Goal: Use online tool/utility: Utilize a website feature to perform a specific function

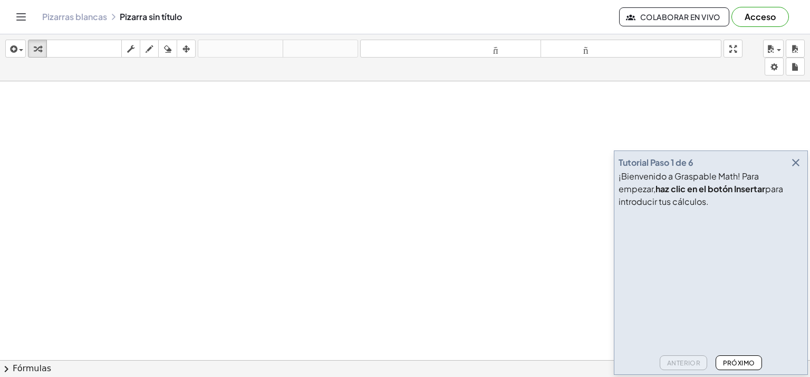
click at [801, 164] on icon "button" at bounding box center [796, 162] width 13 height 13
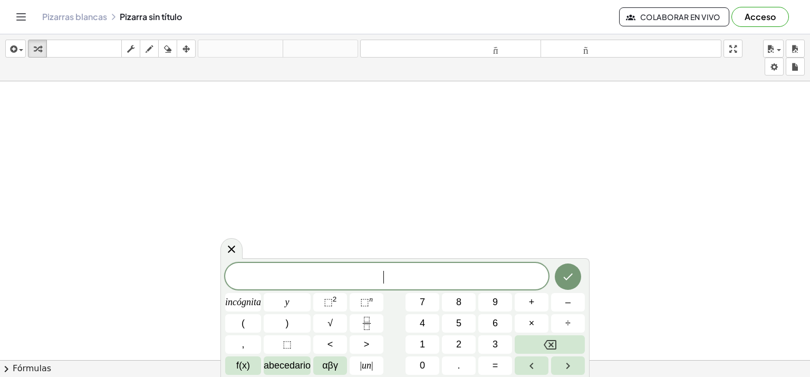
drag, startPoint x: 167, startPoint y: 156, endPoint x: 175, endPoint y: 198, distance: 43.0
click at [441, 313] on div "​ incógnita y ⬚ 2 ⬚ n 7 8 9 + – ( ) √ 4 5 6 × ÷ , ⬚ < > 1 2 3 f(x) abecedario α…" at bounding box center [405, 319] width 360 height 112
click at [454, 301] on button "8" at bounding box center [459, 302] width 34 height 18
click at [423, 300] on font "7" at bounding box center [422, 302] width 5 height 11
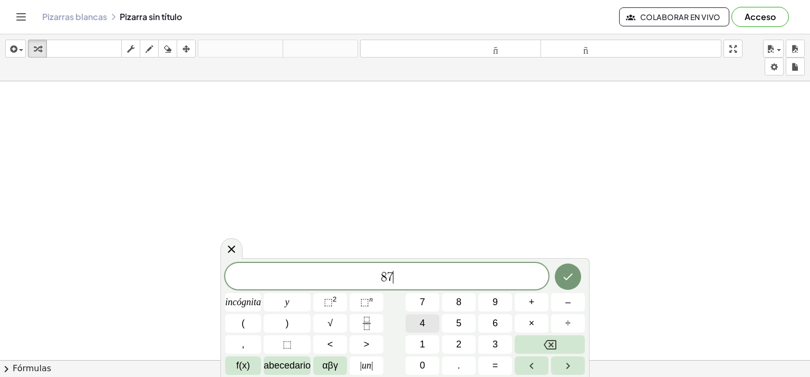
click at [422, 320] on font "4" at bounding box center [422, 323] width 5 height 11
click at [443, 320] on button "5" at bounding box center [459, 323] width 34 height 18
click at [249, 323] on button "(" at bounding box center [243, 323] width 36 height 18
click at [374, 327] on button "Fracción" at bounding box center [367, 323] width 34 height 18
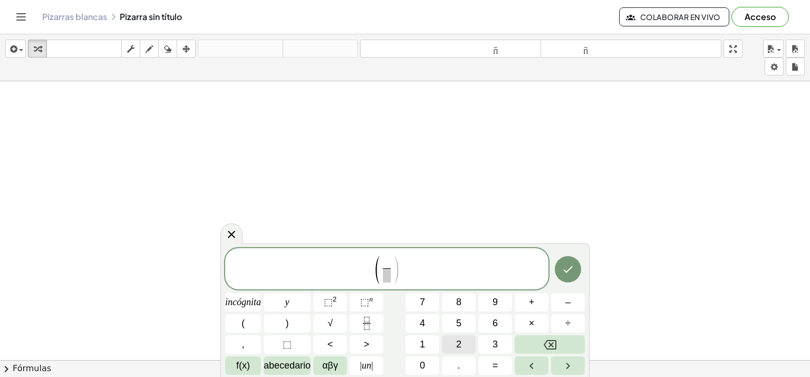
click at [450, 342] on button "2" at bounding box center [459, 344] width 34 height 18
click at [458, 346] on font "2" at bounding box center [458, 344] width 5 height 11
click at [389, 263] on span "2 ​" at bounding box center [387, 262] width 8 height 12
click at [298, 336] on button "⬚" at bounding box center [287, 344] width 47 height 18
click at [302, 367] on font "abecedario" at bounding box center [287, 365] width 47 height 11
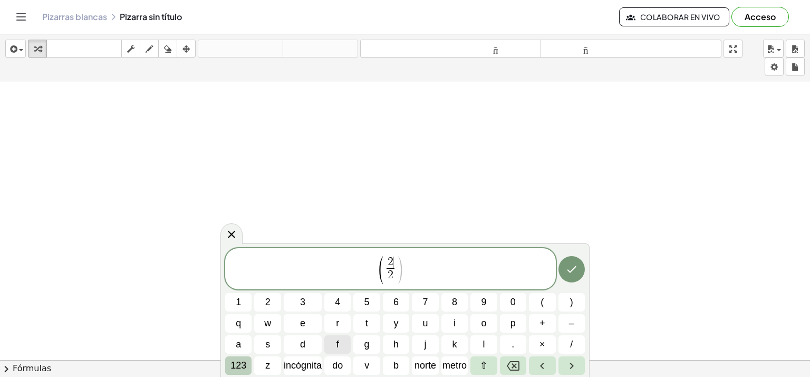
click at [237, 364] on font "123" at bounding box center [239, 365] width 16 height 11
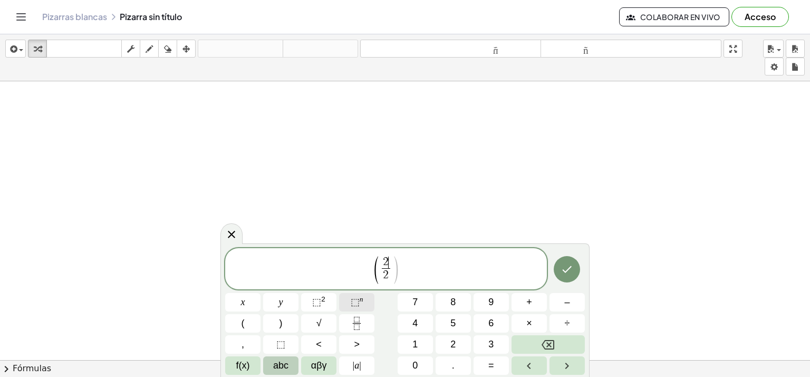
click at [355, 305] on span "⬚" at bounding box center [355, 302] width 9 height 11
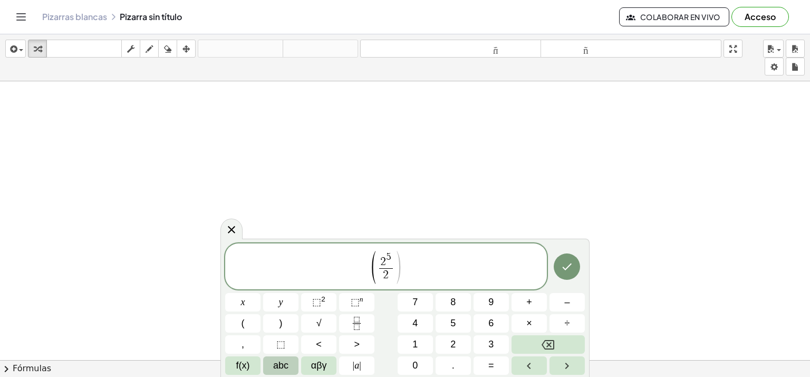
click at [393, 272] on span "2" at bounding box center [385, 275] width 13 height 14
click at [366, 307] on button "⬚ n" at bounding box center [356, 302] width 35 height 18
click at [377, 251] on span "(" at bounding box center [374, 264] width 8 height 41
click at [380, 255] on span "​ 2 5" at bounding box center [385, 255] width 13 height 16
click at [247, 327] on button "(" at bounding box center [242, 323] width 35 height 18
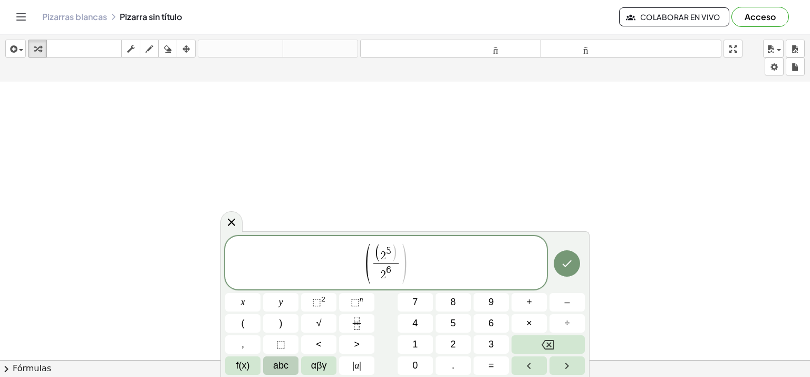
click at [396, 255] on span ")" at bounding box center [394, 253] width 6 height 19
click at [281, 322] on span ")" at bounding box center [281, 323] width 3 height 14
click at [358, 298] on span "⬚" at bounding box center [355, 302] width 9 height 11
click at [378, 272] on span "2 6" at bounding box center [386, 272] width 31 height 19
click at [245, 328] on button "(" at bounding box center [242, 323] width 35 height 18
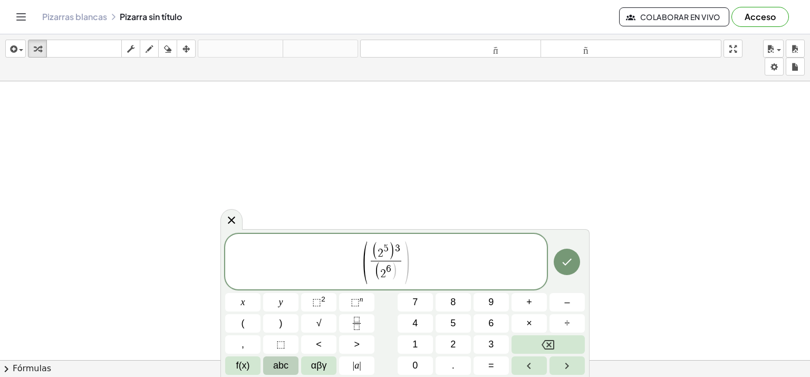
click at [399, 270] on span "( ​ 2 6 )" at bounding box center [386, 271] width 31 height 21
click at [286, 318] on button ")" at bounding box center [280, 323] width 35 height 18
click at [356, 297] on span "⬚" at bounding box center [355, 302] width 9 height 11
click at [319, 305] on span "⬚" at bounding box center [316, 302] width 9 height 11
click at [425, 258] on span "( ( 2 5 ) 3 ( 2 6 ) 2 ​ ) ​" at bounding box center [386, 260] width 322 height 47
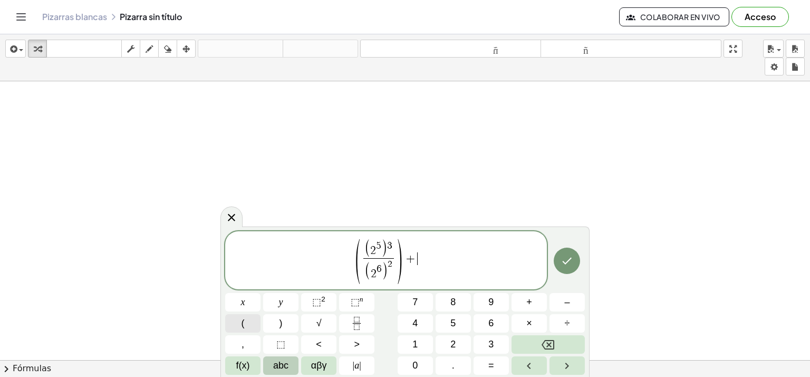
click at [250, 327] on button "(" at bounding box center [242, 323] width 35 height 18
click at [367, 326] on button "Fraction" at bounding box center [356, 323] width 35 height 18
click at [258, 328] on button "(" at bounding box center [242, 323] width 35 height 18
click at [358, 302] on span "⬚" at bounding box center [355, 302] width 9 height 11
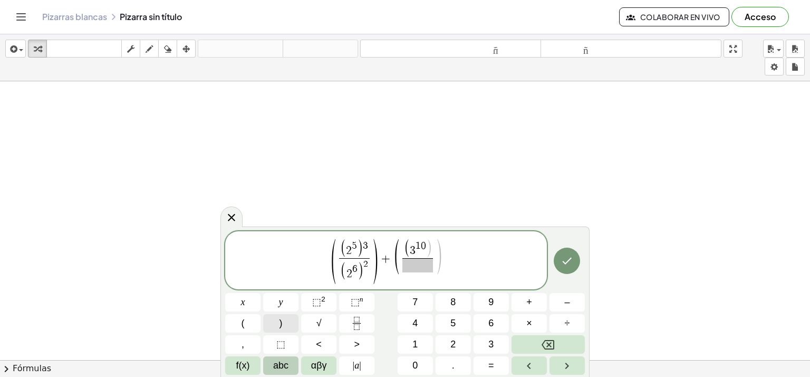
click at [290, 327] on button ")" at bounding box center [280, 323] width 35 height 18
click at [361, 299] on sup "n" at bounding box center [362, 299] width 4 height 8
click at [414, 269] on span at bounding box center [418, 265] width 36 height 14
click at [256, 320] on button "(" at bounding box center [242, 323] width 35 height 18
click at [356, 300] on span "⬚" at bounding box center [355, 302] width 9 height 11
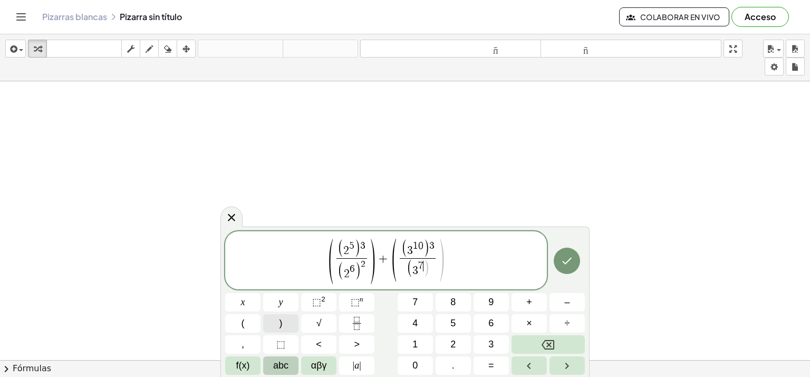
click at [276, 327] on button ")" at bounding box center [280, 323] width 35 height 18
click at [278, 326] on button ")" at bounding box center [280, 323] width 35 height 18
click at [348, 301] on button "⬚ n" at bounding box center [356, 302] width 35 height 18
click at [458, 261] on span "( ( 2 5 ) 3 ( 2 6 ) 2 ​ ) + ( ( 3 1 0 ) 3 ( 3 7 ) 4 ​ ​ )" at bounding box center [386, 260] width 322 height 47
click at [288, 324] on button ")" at bounding box center [280, 323] width 35 height 18
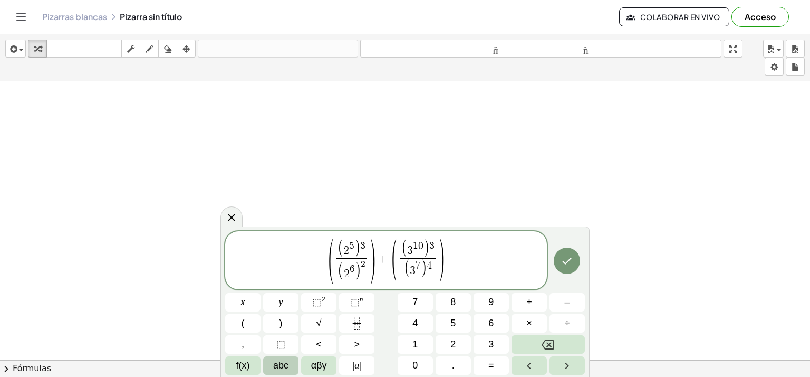
click at [378, 259] on span "+" at bounding box center [383, 258] width 15 height 13
click at [390, 260] on span "( ( 3 1 0 ) 3 ( 3 7 ) 4 ​ )" at bounding box center [411, 259] width 54 height 42
click at [454, 251] on span "( ( 2 5 ) 3 ( 2 6 ) 2 ​ + ​ ( 3 1 0 ) 3 ( 3 7 ) 4 ​ )" at bounding box center [386, 260] width 322 height 47
click at [358, 303] on span "⬚" at bounding box center [355, 302] width 9 height 11
click at [562, 262] on icon "Hecho" at bounding box center [567, 260] width 13 height 13
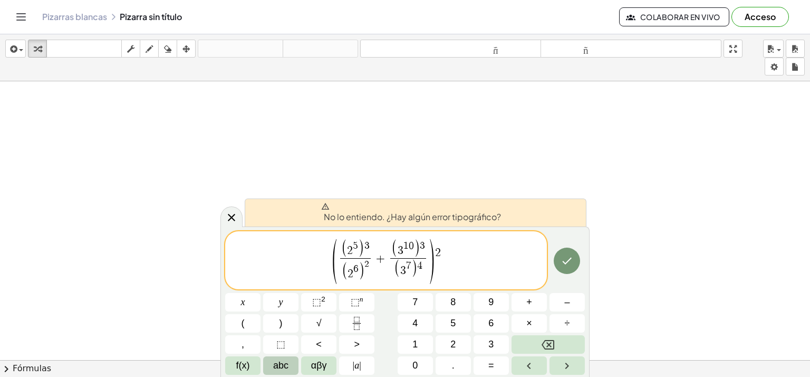
click at [334, 257] on span "(" at bounding box center [335, 261] width 8 height 50
click at [340, 259] on span "( 2 5 ) 3 ( 2 6 ) 2 ​" at bounding box center [355, 261] width 35 height 43
drag, startPoint x: 338, startPoint y: 259, endPoint x: 343, endPoint y: 259, distance: 5.8
click at [336, 259] on span "(" at bounding box center [335, 261] width 8 height 50
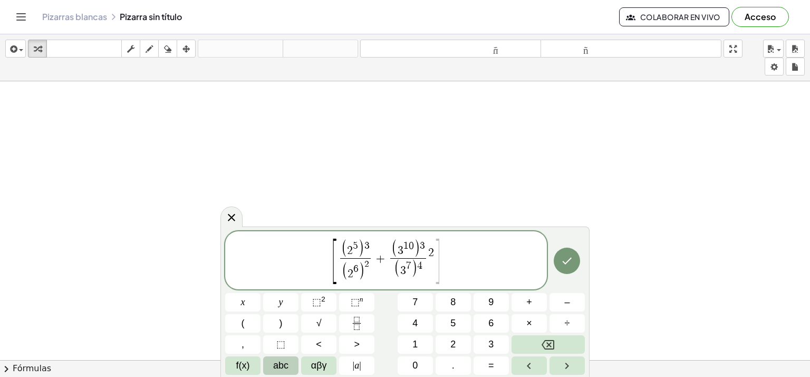
click at [431, 247] on span "​ ( 2 5 ) 3 ( 2 6 ) 2 ​ + ( 3 1 0 ) 3 ( 3 7 ) 4 ​ 2" at bounding box center [386, 261] width 97 height 43
click at [434, 251] on span "[ ( 2 5 ) 3 ( 2 6 ) 2 ​ + ( 3 1 0 ) 3 ( 3 7 ) 4 ​ 2 ​ ]" at bounding box center [386, 260] width 110 height 45
click at [454, 265] on span "[ ( 2 5 ) 3 ( 2 6 ) 2 ​ + ( 3 1 0 ) 3 ( 3 7 ) 4 ​ ] ​" at bounding box center [386, 260] width 322 height 47
click at [429, 257] on span "​" at bounding box center [431, 253] width 5 height 12
click at [434, 255] on span "]" at bounding box center [438, 261] width 8 height 50
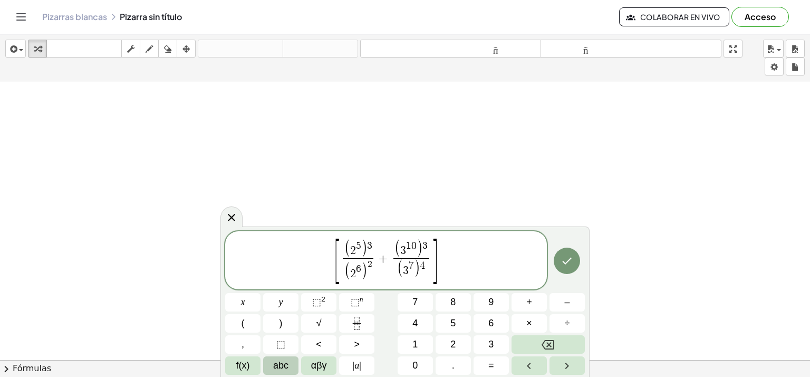
click at [382, 258] on span "+" at bounding box center [383, 258] width 15 height 13
click at [448, 265] on span "[ ( 2 5 ) 3 ( 2 6 ) 2 ​ + ( 3 1 0 ) 3 ( 3 7 ) 4 ​ ] ​" at bounding box center [386, 260] width 322 height 47
click at [355, 305] on span "⬚" at bounding box center [355, 302] width 9 height 11
click at [559, 270] on button "Hecho" at bounding box center [567, 260] width 26 height 26
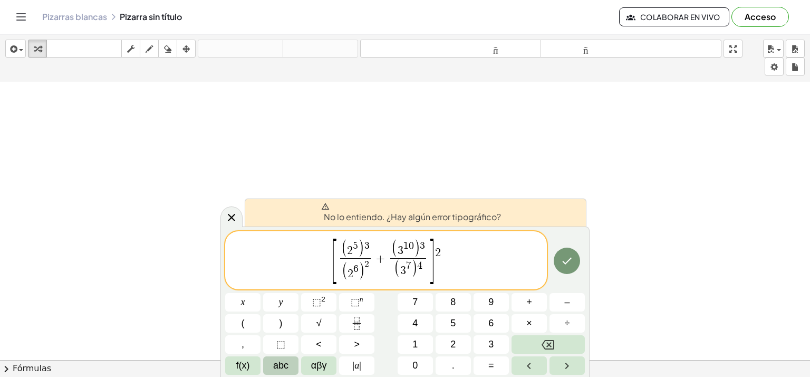
click at [472, 273] on span "[ ( 2 5 ) 3 ( 2 6 ) 2 ​ + ( 3 1 0 ) 3 ( 3 7 ) 4 ​ ] 2 ​" at bounding box center [386, 260] width 322 height 47
click at [323, 299] on sup "2" at bounding box center [323, 299] width 4 height 8
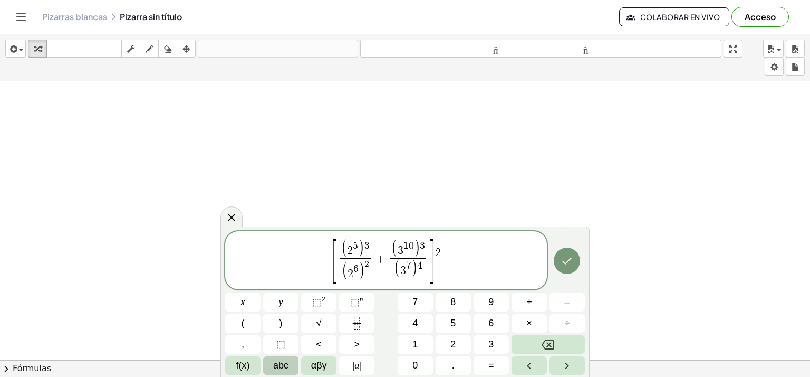
click at [357, 248] on span "5" at bounding box center [355, 246] width 5 height 10
click at [355, 248] on span "5" at bounding box center [355, 246] width 5 height 10
click at [357, 244] on span "5" at bounding box center [355, 246] width 5 height 10
click at [376, 245] on span "( 2 5 ​ ) 3 ( 2 6 ) 2 ​ + ( 3 1 0 ) 3 ( 3 7 ) 4 ​" at bounding box center [383, 261] width 91 height 43
click at [368, 260] on span "2" at bounding box center [367, 263] width 5 height 9
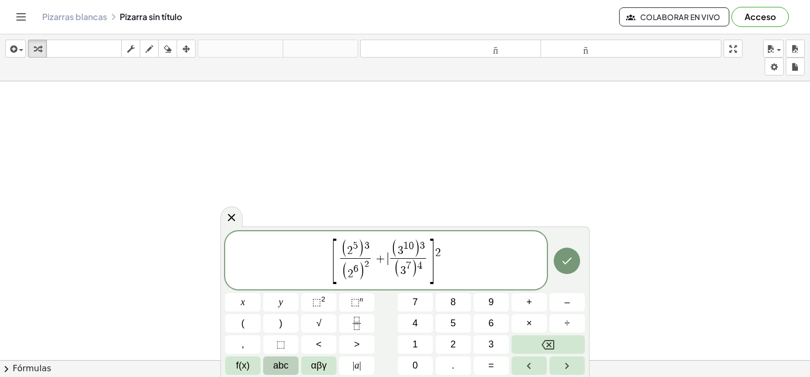
click at [386, 255] on span "+" at bounding box center [380, 258] width 15 height 13
click at [429, 253] on span "]" at bounding box center [432, 261] width 8 height 50
click at [433, 260] on span "]" at bounding box center [432, 261] width 8 height 50
click at [429, 255] on span "]" at bounding box center [432, 261] width 8 height 50
click at [447, 282] on span "[ ( 2 5 ) 3 ( 2 6 ) 2 ​ + ( 3 1 0 ) 3 ( 3 7 ) 4 ​ ​ ] 2" at bounding box center [386, 260] width 322 height 47
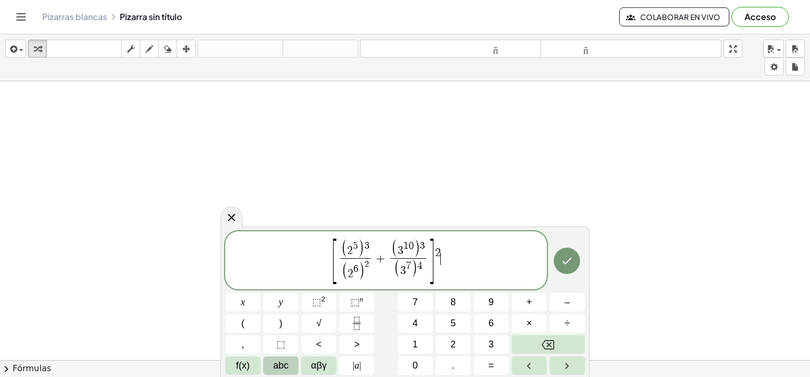
click at [479, 274] on span "[ ( 2 5 ) 3 ( 2 6 ) 2 ​ + ( 3 1 0 ) 3 ( 3 7 ) 4 ​ ] 2 ​" at bounding box center [386, 260] width 322 height 47
click at [364, 246] on span "( 2 5 ) ​ 3" at bounding box center [355, 249] width 31 height 18
click at [367, 243] on span ")" at bounding box center [367, 248] width 6 height 19
click at [372, 247] on span "( 2 5 3 ​ ) ( 2 6 ) 2 ​" at bounding box center [355, 261] width 35 height 43
click at [372, 247] on span "( 2 5 3 ) ( 2 6 ) 2 ​ ​" at bounding box center [355, 261] width 35 height 43
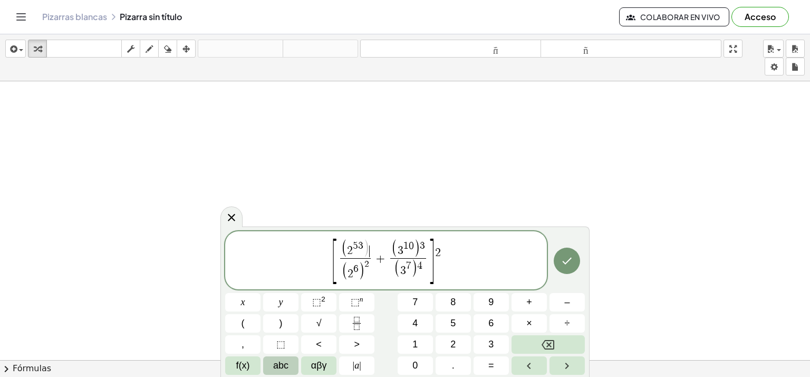
click at [370, 247] on span "( 2 5 3 ) ​" at bounding box center [355, 249] width 31 height 18
click at [349, 247] on span "(" at bounding box center [347, 248] width 6 height 19
click at [365, 248] on span "​ 2" at bounding box center [355, 250] width 30 height 16
click at [361, 302] on sup "n" at bounding box center [362, 299] width 4 height 8
click at [370, 271] on span "( 2 6 ) 2 ​" at bounding box center [355, 270] width 30 height 24
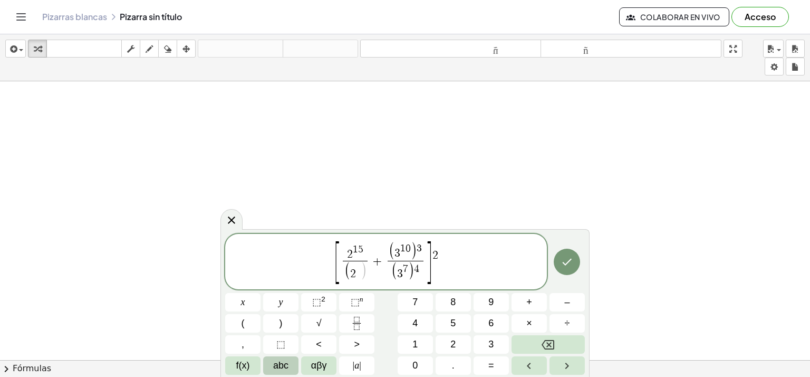
click at [349, 267] on span "(" at bounding box center [347, 271] width 6 height 19
click at [364, 269] on span "2 ​" at bounding box center [355, 271] width 18 height 20
click at [362, 303] on span "⬚ n" at bounding box center [357, 302] width 13 height 14
click at [423, 253] on span "]" at bounding box center [426, 262] width 8 height 47
click at [423, 247] on span "]" at bounding box center [426, 262] width 8 height 47
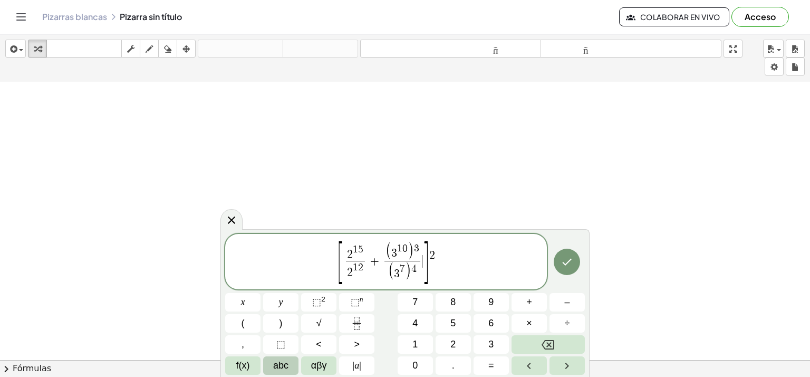
click at [423, 247] on span "]" at bounding box center [426, 262] width 8 height 47
click at [414, 247] on span "3" at bounding box center [416, 248] width 5 height 10
click at [420, 248] on span "( 3 1 0 ) ​ 3 ( 3 7 ) 4 ​" at bounding box center [402, 262] width 41 height 40
click at [420, 248] on span "( 3 1 0 ) 3 ( 3 7 ) 4 ​ ​" at bounding box center [402, 262] width 41 height 40
click at [418, 246] on span "3 ​" at bounding box center [416, 248] width 5 height 10
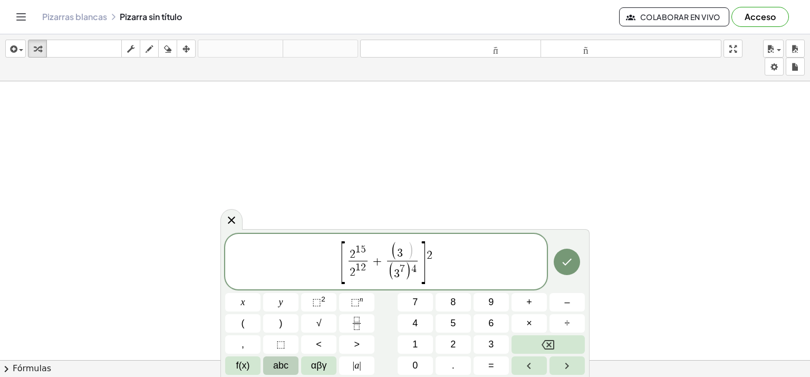
click at [393, 246] on span "(" at bounding box center [394, 251] width 6 height 19
click at [401, 247] on span "3" at bounding box center [402, 251] width 11 height 16
click at [393, 247] on span "(" at bounding box center [394, 251] width 6 height 19
click at [396, 247] on span "(" at bounding box center [394, 251] width 6 height 19
click at [412, 255] on span "​ 3" at bounding box center [402, 252] width 31 height 16
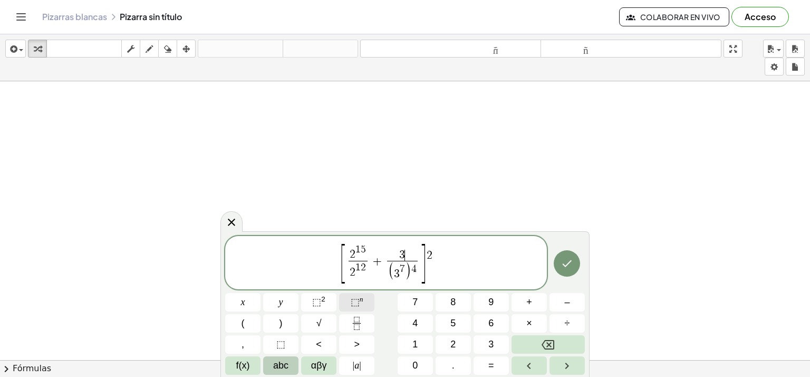
click at [361, 293] on button "⬚ n" at bounding box center [356, 302] width 35 height 18
click at [419, 270] on span "]" at bounding box center [423, 264] width 8 height 44
click at [393, 270] on span "(" at bounding box center [394, 271] width 6 height 19
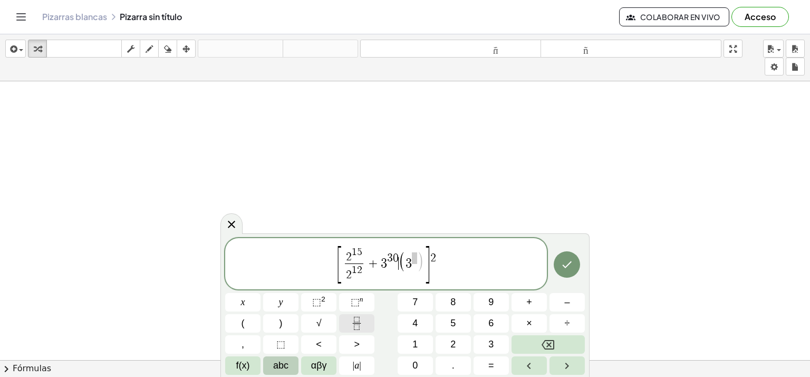
click at [361, 322] on icon "Fraction" at bounding box center [356, 323] width 13 height 13
click at [425, 274] on span "2 1 5 2 1 2 ​ + 3 3 0 ​ ​ ( 3 )" at bounding box center [383, 264] width 87 height 35
click at [407, 267] on span at bounding box center [402, 270] width 18 height 14
click at [360, 302] on sup "n" at bounding box center [362, 299] width 4 height 8
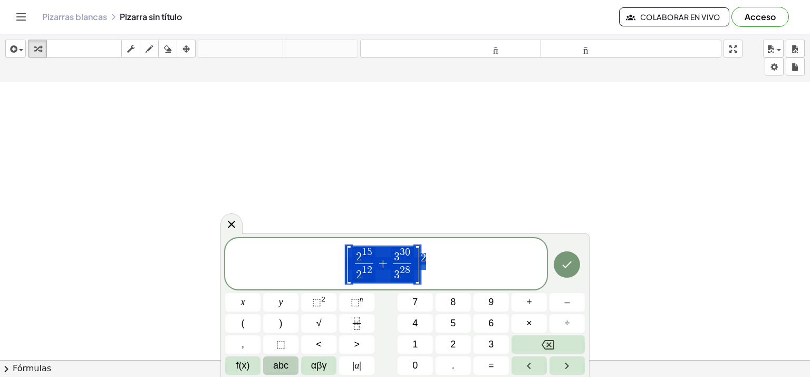
drag, startPoint x: 425, startPoint y: 272, endPoint x: 333, endPoint y: 254, distance: 93.0
click at [333, 254] on span "[ 2 1 5 2 1 2 ​ + 3 3 0 3 2 8 ​ ] 2" at bounding box center [386, 264] width 322 height 40
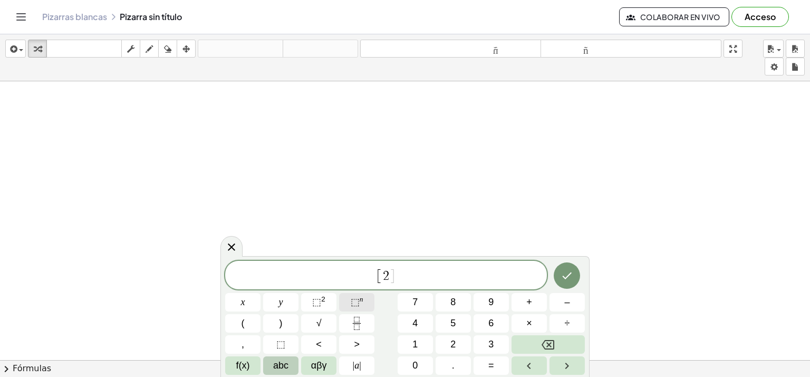
click at [345, 304] on button "⬚ n" at bounding box center [356, 302] width 35 height 18
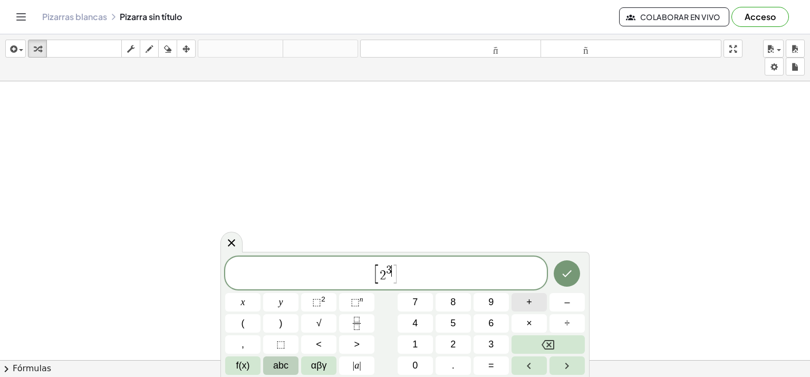
click at [528, 308] on span "+" at bounding box center [530, 302] width 6 height 14
click at [522, 302] on button "+" at bounding box center [529, 302] width 35 height 18
click at [359, 300] on span "⬚" at bounding box center [355, 302] width 9 height 11
click at [368, 303] on button "⬚ n" at bounding box center [356, 302] width 35 height 18
click at [640, 279] on div at bounding box center [405, 243] width 810 height 640
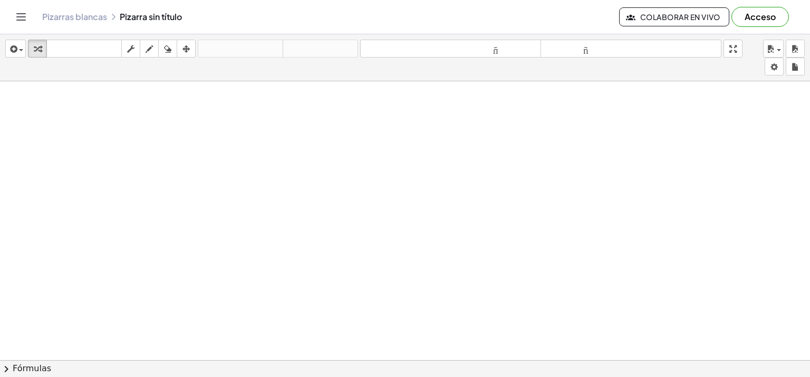
scroll to position [0, 0]
click at [330, 284] on div at bounding box center [405, 359] width 810 height 557
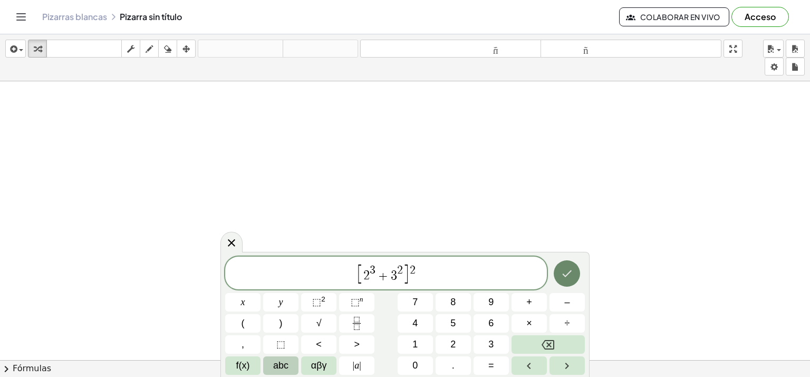
click at [560, 276] on button "Hecho" at bounding box center [567, 273] width 26 height 26
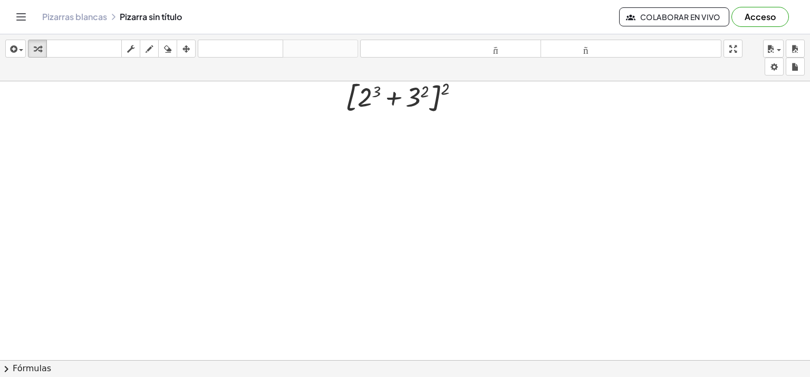
scroll to position [53, 0]
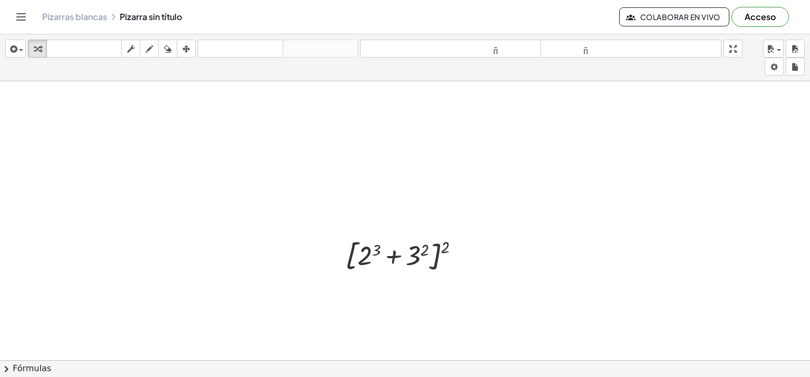
click at [503, 287] on div at bounding box center [405, 306] width 810 height 557
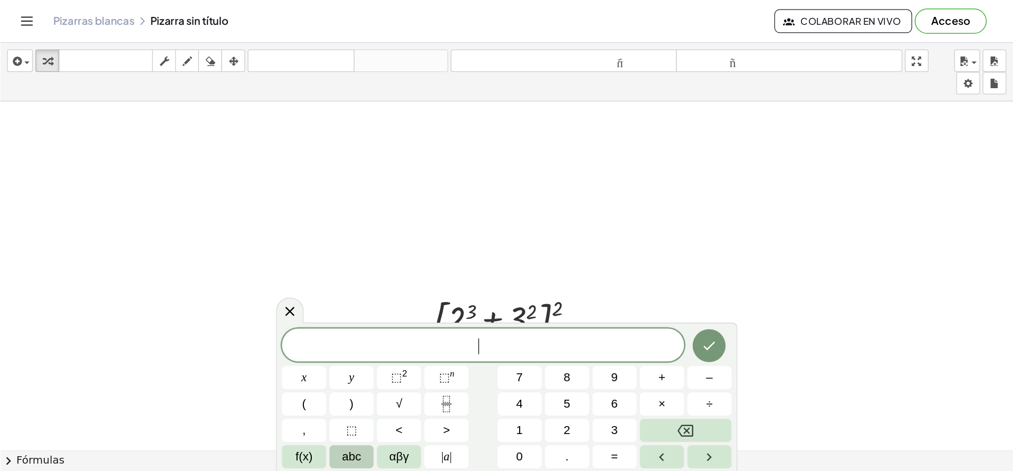
scroll to position [158, 0]
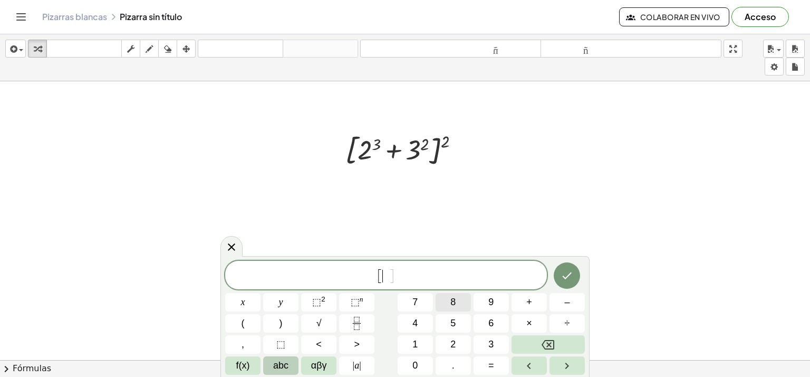
click at [454, 309] on span "8" at bounding box center [453, 302] width 5 height 14
click at [531, 301] on span "+" at bounding box center [530, 302] width 6 height 14
click at [490, 305] on span "9" at bounding box center [491, 302] width 5 height 14
click at [355, 304] on span "⬚" at bounding box center [355, 302] width 9 height 11
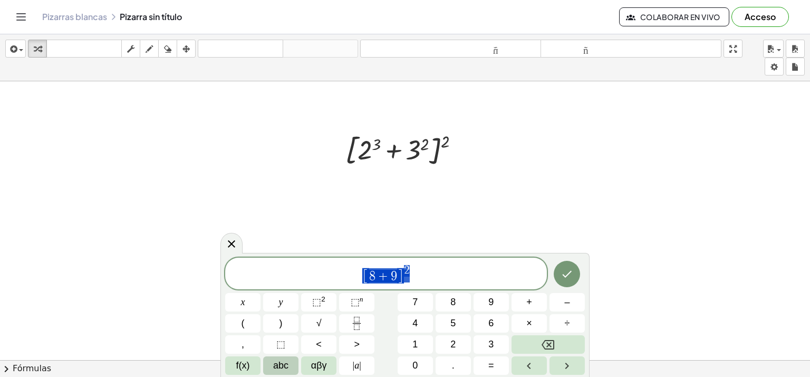
drag, startPoint x: 397, startPoint y: 281, endPoint x: 344, endPoint y: 274, distance: 53.3
click at [344, 274] on span "[ 8 + 9 ] 2" at bounding box center [386, 274] width 322 height 21
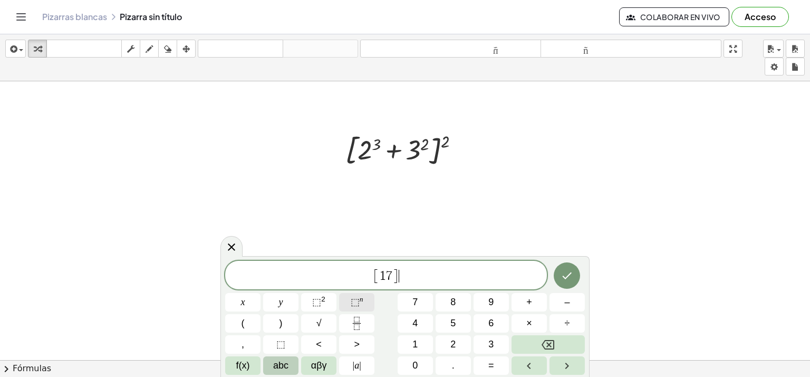
click at [361, 298] on sup "n" at bounding box center [362, 299] width 4 height 8
drag, startPoint x: 424, startPoint y: 272, endPoint x: 361, endPoint y: 281, distance: 63.9
click at [361, 281] on span "[ 1 7 ] 2 ​" at bounding box center [386, 274] width 322 height 21
drag, startPoint x: 433, startPoint y: 283, endPoint x: 317, endPoint y: 275, distance: 116.4
click at [317, 275] on span "2 8 9 ​" at bounding box center [386, 277] width 322 height 15
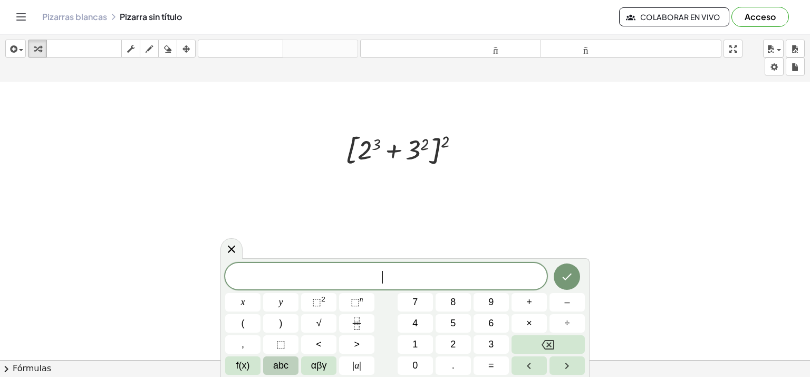
click at [389, 271] on span "​" at bounding box center [386, 277] width 322 height 15
click at [354, 302] on span "⬚" at bounding box center [355, 302] width 9 height 11
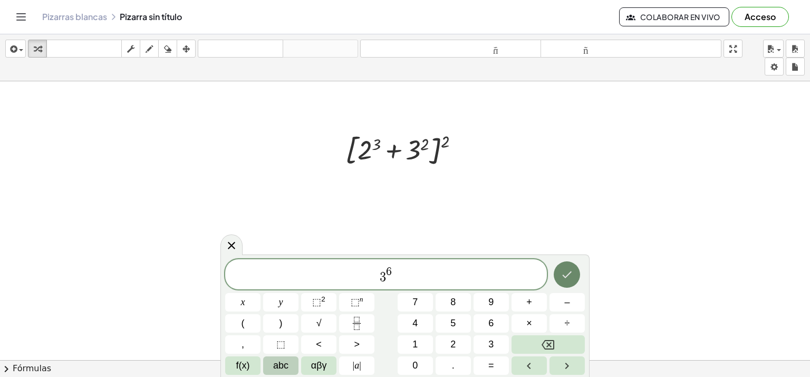
click at [568, 279] on icon "Hecho" at bounding box center [567, 274] width 13 height 13
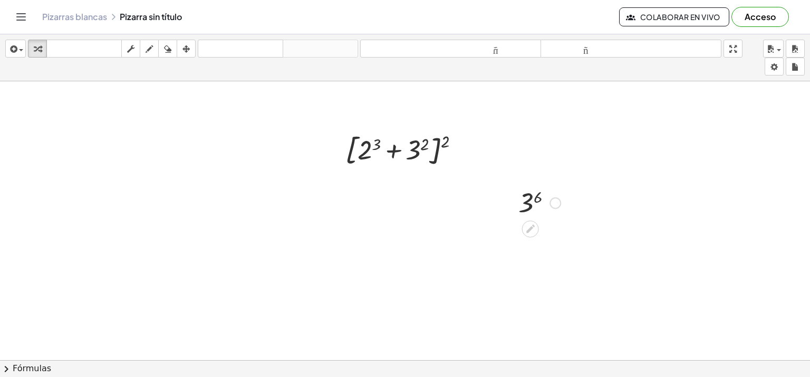
click at [560, 200] on div at bounding box center [556, 203] width 12 height 12
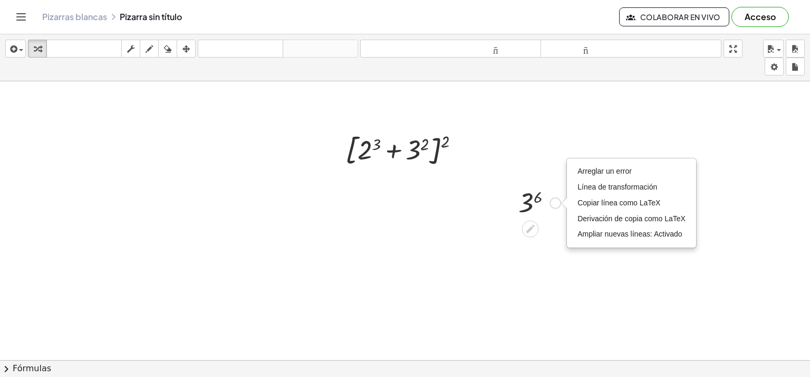
click at [530, 223] on icon at bounding box center [530, 228] width 11 height 11
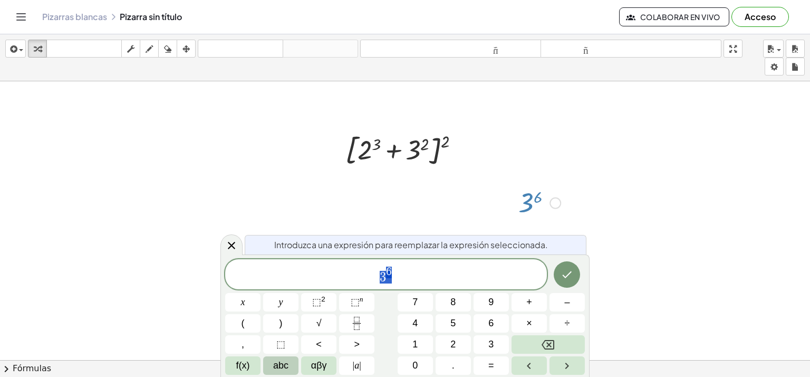
click at [606, 226] on div at bounding box center [405, 201] width 810 height 557
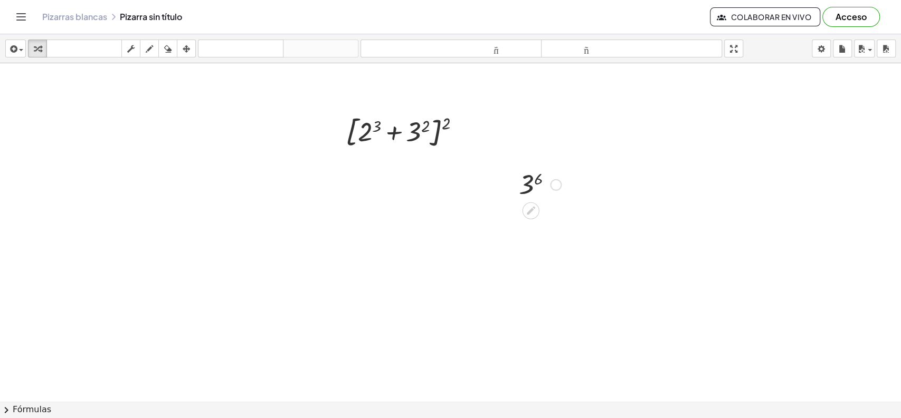
click at [537, 182] on div at bounding box center [539, 184] width 53 height 35
click at [377, 224] on div at bounding box center [450, 243] width 901 height 676
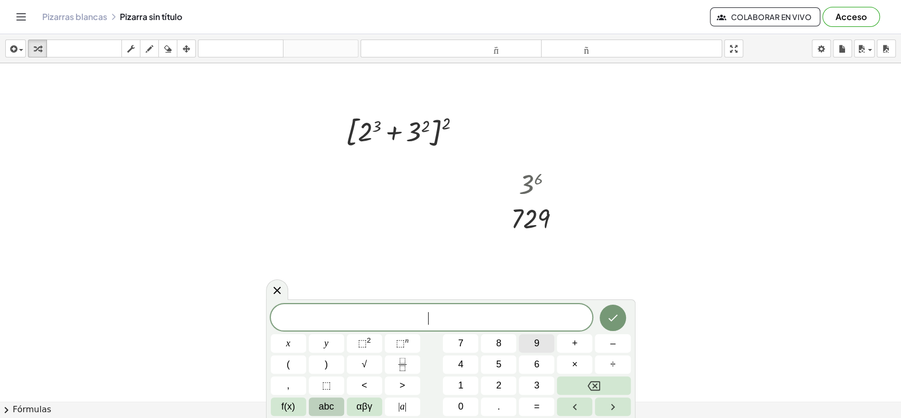
click at [519, 341] on button "9" at bounding box center [536, 343] width 35 height 18
click at [403, 345] on span "⬚" at bounding box center [400, 343] width 9 height 11
click at [607, 320] on icon "Hecho" at bounding box center [612, 316] width 13 height 13
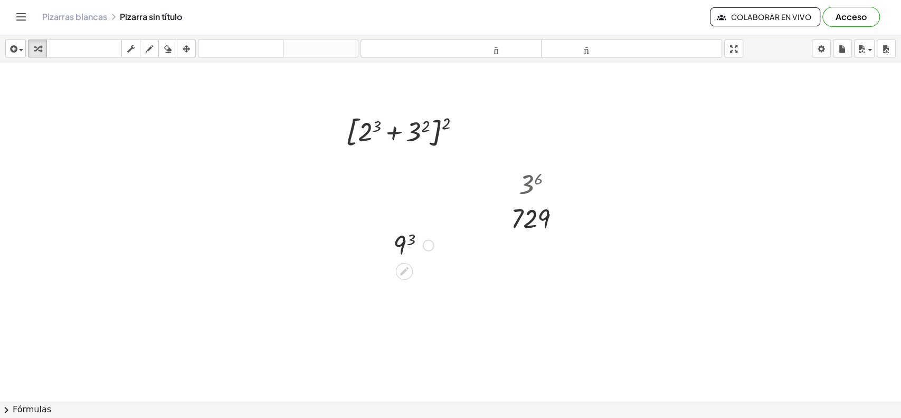
click at [408, 240] on div at bounding box center [413, 244] width 51 height 35
click at [423, 263] on div at bounding box center [413, 279] width 69 height 35
click at [404, 295] on div at bounding box center [408, 305] width 8 height 20
drag, startPoint x: 425, startPoint y: 283, endPoint x: 396, endPoint y: 281, distance: 29.1
click at [397, 281] on div at bounding box center [413, 279] width 69 height 35
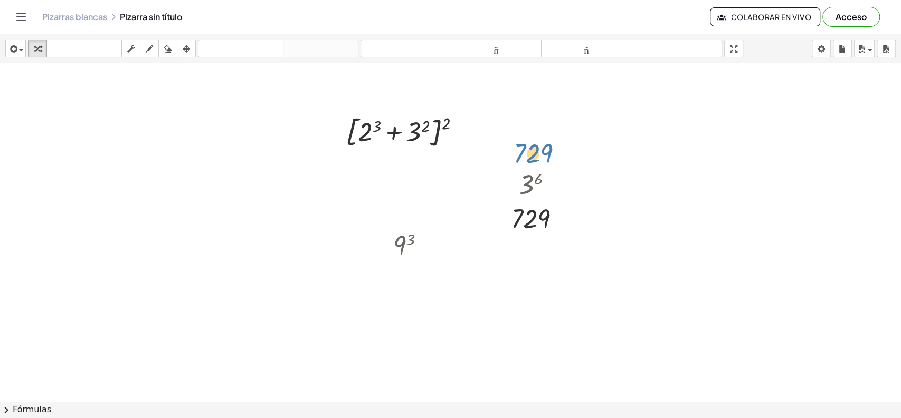
drag, startPoint x: 398, startPoint y: 280, endPoint x: 582, endPoint y: 122, distance: 242.5
click at [578, 123] on div "[ + 2 3 + 3 2 ] 2 3 6 729 Arreglar un error Línea de transformación Copiar líne…" at bounding box center [450, 243] width 901 height 676
click at [397, 247] on div at bounding box center [413, 244] width 69 height 35
click at [165, 49] on icon "button" at bounding box center [167, 49] width 7 height 13
click at [390, 279] on div at bounding box center [450, 243] width 901 height 676
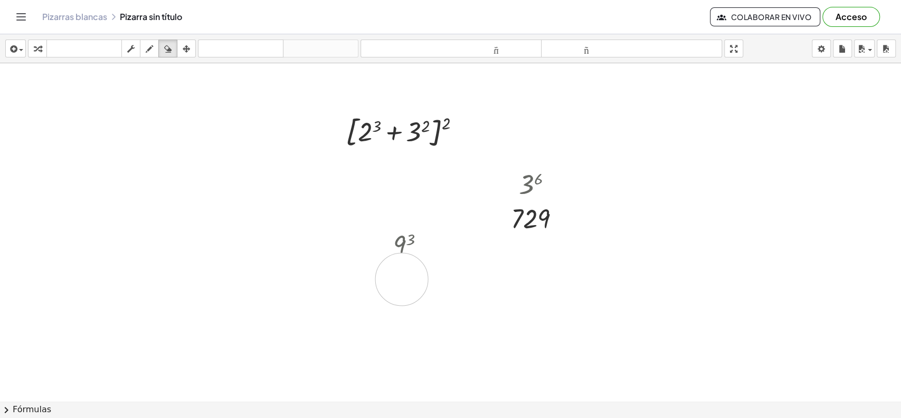
drag, startPoint x: 400, startPoint y: 279, endPoint x: 427, endPoint y: 289, distance: 28.5
click at [412, 279] on div at bounding box center [450, 243] width 901 height 676
click at [620, 376] on div at bounding box center [450, 243] width 901 height 676
click at [154, 49] on div "button" at bounding box center [149, 48] width 14 height 13
click at [524, 305] on div at bounding box center [450, 243] width 901 height 676
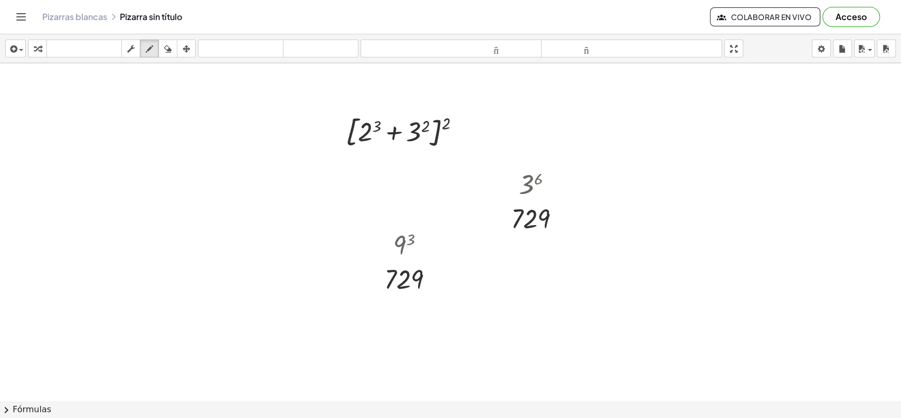
drag, startPoint x: 552, startPoint y: 304, endPoint x: 511, endPoint y: 318, distance: 43.5
click at [511, 318] on div at bounding box center [450, 243] width 901 height 676
click at [302, 320] on div at bounding box center [450, 243] width 901 height 676
drag, startPoint x: 302, startPoint y: 320, endPoint x: 181, endPoint y: 364, distance: 128.3
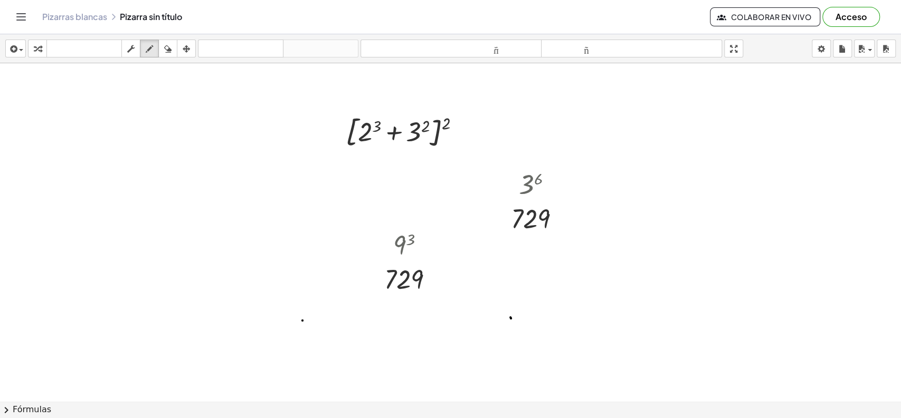
click at [230, 328] on div at bounding box center [450, 243] width 901 height 676
drag, startPoint x: 174, startPoint y: 388, endPoint x: 342, endPoint y: 362, distance: 169.8
click at [228, 376] on div at bounding box center [450, 243] width 901 height 676
drag, startPoint x: 47, startPoint y: 128, endPoint x: 36, endPoint y: 97, distance: 33.7
click at [44, 121] on div at bounding box center [450, 243] width 901 height 676
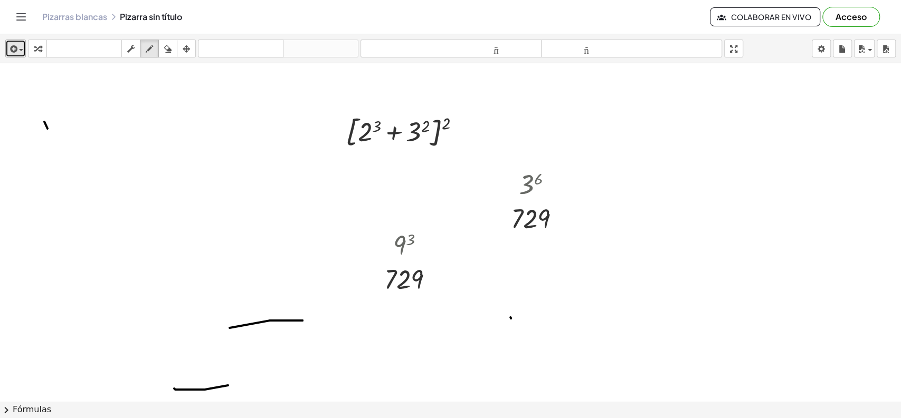
click at [23, 47] on button "insertar" at bounding box center [15, 49] width 21 height 18
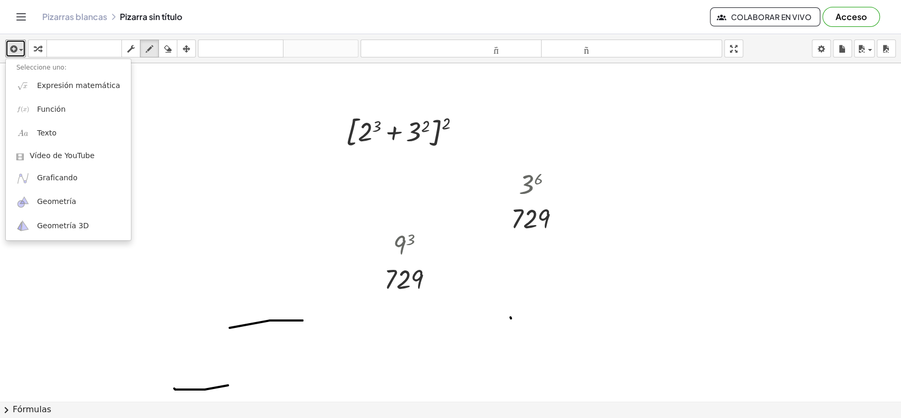
click at [162, 221] on div at bounding box center [450, 243] width 901 height 676
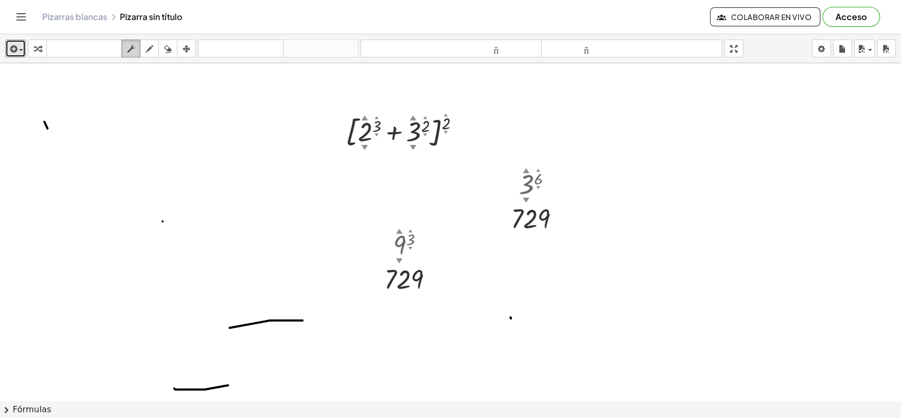
click at [127, 46] on icon "button" at bounding box center [130, 49] width 7 height 13
click at [363, 144] on font "▼" at bounding box center [364, 147] width 7 height 8
click at [364, 149] on font "▼" at bounding box center [364, 147] width 7 height 8
click at [364, 147] on font "▼" at bounding box center [364, 147] width 7 height 8
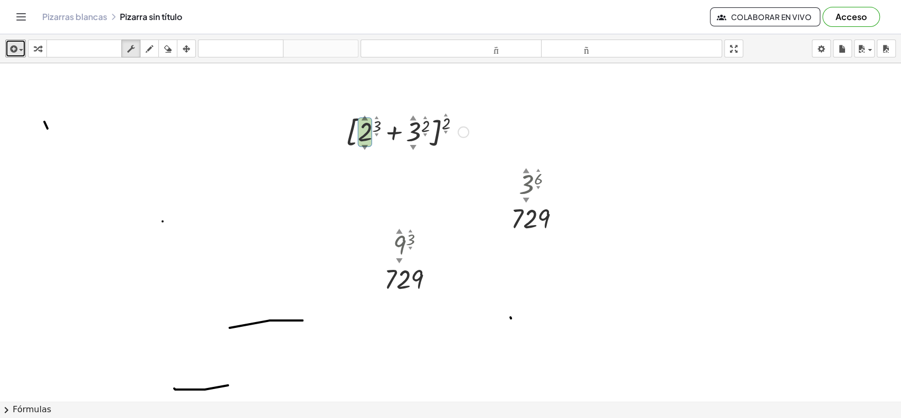
click at [364, 118] on font "▲" at bounding box center [364, 117] width 7 height 8
drag, startPoint x: 367, startPoint y: 155, endPoint x: 372, endPoint y: 168, distance: 13.7
click at [372, 168] on div "[ + 0 ▲ ▼ 3 ▲ ▼ + 3 ▲ ▼ 2 ▲ ▼ ] 2 ▲ ▼ 3 ▲ ▼ 6 ▲ ▼ 729 Arreglar un error Línea d…" at bounding box center [450, 243] width 901 height 676
drag, startPoint x: 366, startPoint y: 137, endPoint x: 331, endPoint y: 143, distance: 34.9
click at [331, 143] on div "[ + 4 ▲ ▼ 3 ▲ ▼ + 3 ▲ ▼ 2 ▲ ▼ ] 2 ▲ ▼ -" at bounding box center [403, 131] width 159 height 45
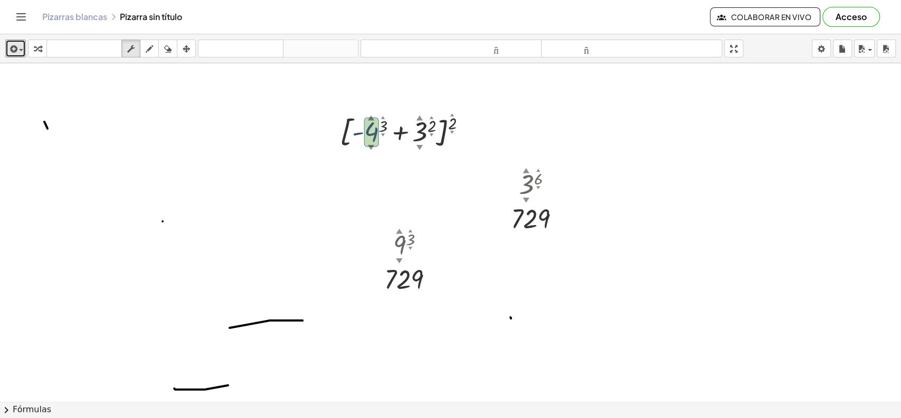
click at [398, 132] on div "[ + 4 ▲ ▼ 3 ▲ ▼ + 3 ▲ ▼ 2 ▲ ▼ ] 2 ▲ ▼ -" at bounding box center [398, 132] width 0 height 0
click at [374, 104] on div "[ + 2 ▲ ▼ 3 ▲ ▼ + 3 ▲ ▼ 2 ▲ ▼ ] 2 ▲ ▼ 3 ▲ ▼ 6 ▲ ▼ 729 Arreglar un error Línea d…" at bounding box center [450, 243] width 901 height 676
click at [405, 215] on div at bounding box center [450, 243] width 901 height 676
click at [280, 45] on font "deshacer" at bounding box center [240, 49] width 80 height 10
click at [261, 46] on font "deshacer" at bounding box center [240, 49] width 80 height 10
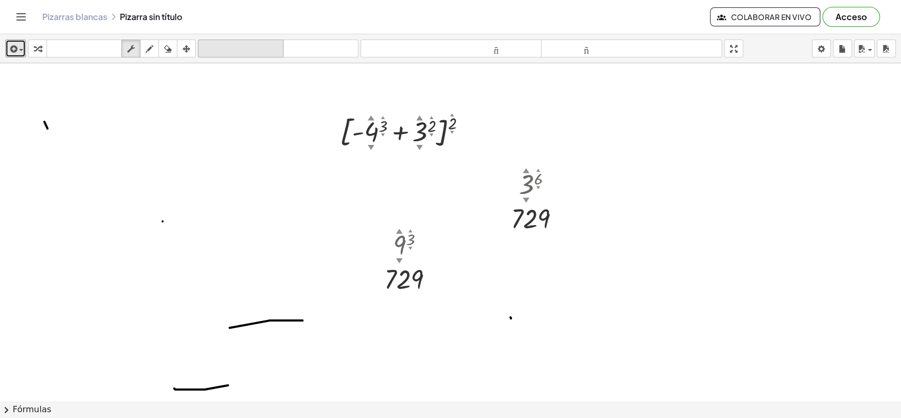
click at [254, 44] on font "deshacer" at bounding box center [240, 49] width 80 height 10
click at [810, 50] on body "Actividades matemáticas fáciles de comprender Empezar Banco de actividades Trab…" at bounding box center [450, 209] width 901 height 418
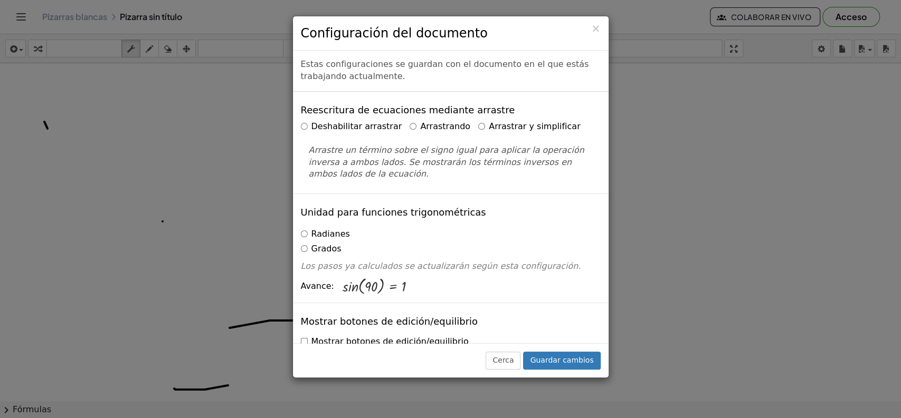
click at [676, 138] on div "× Configuración del documento Estas configuraciones se guardan con el documento…" at bounding box center [450, 209] width 901 height 418
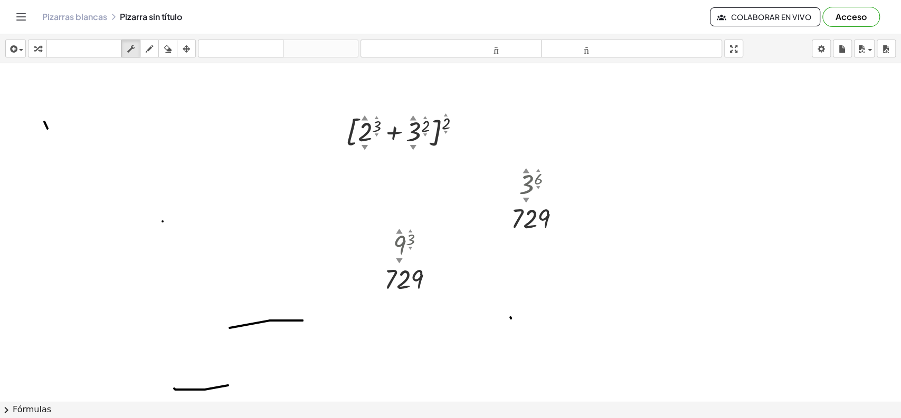
click at [24, 22] on icon "Cambiar navegación" at bounding box center [21, 17] width 13 height 13
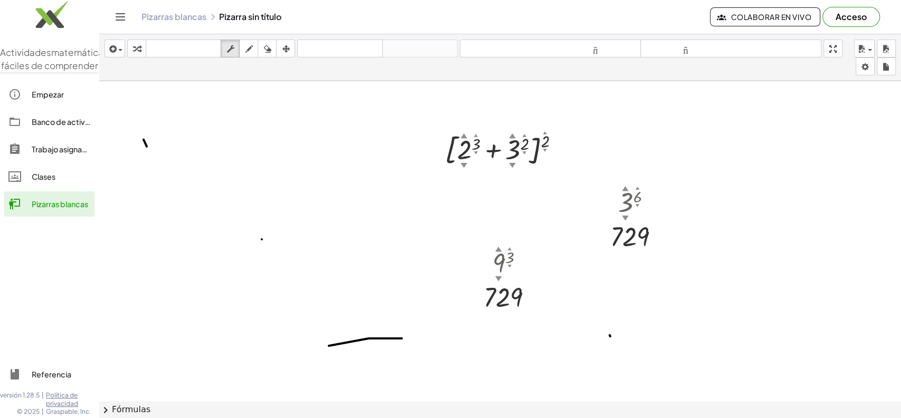
click at [170, 117] on div at bounding box center [499, 243] width 801 height 640
click at [435, 292] on div "[ + 2 ▲ ▼ 3 ▲ ▼ + 3 ▲ ▼ 2 ▲ ▼ ] 2 ▲ ▼ 3 ▲ ▼ 6 ▲ ▼ 729 Arreglar un error Línea d…" at bounding box center [499, 243] width 801 height 640
drag, startPoint x: 350, startPoint y: 362, endPoint x: 321, endPoint y: 368, distance: 30.1
click at [326, 368] on div at bounding box center [499, 243] width 801 height 640
drag, startPoint x: 346, startPoint y: 353, endPoint x: 401, endPoint y: 327, distance: 61.6
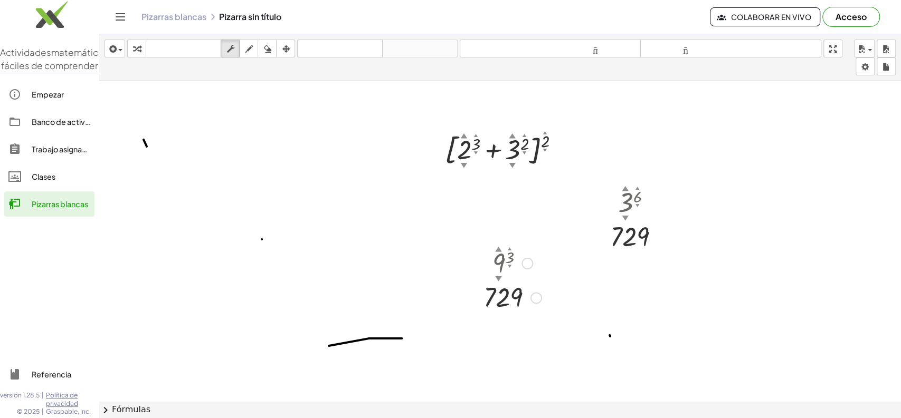
click at [309, 305] on div at bounding box center [499, 243] width 801 height 640
click at [308, 304] on div at bounding box center [499, 243] width 801 height 640
click at [233, 44] on icon "button" at bounding box center [229, 49] width 7 height 13
click at [250, 45] on icon "button" at bounding box center [248, 49] width 7 height 13
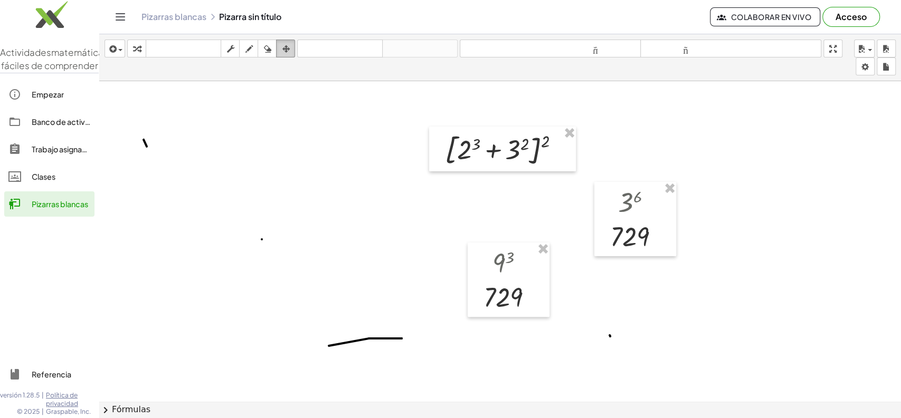
click at [291, 46] on div "button" at bounding box center [286, 48] width 14 height 13
drag, startPoint x: 620, startPoint y: 308, endPoint x: 498, endPoint y: 297, distance: 122.4
click at [499, 295] on div "[ + 2 3 + 3 2 ] 2 3 6 729 Arreglar un error Línea de transformación Copiar líne…" at bounding box center [499, 243] width 801 height 640
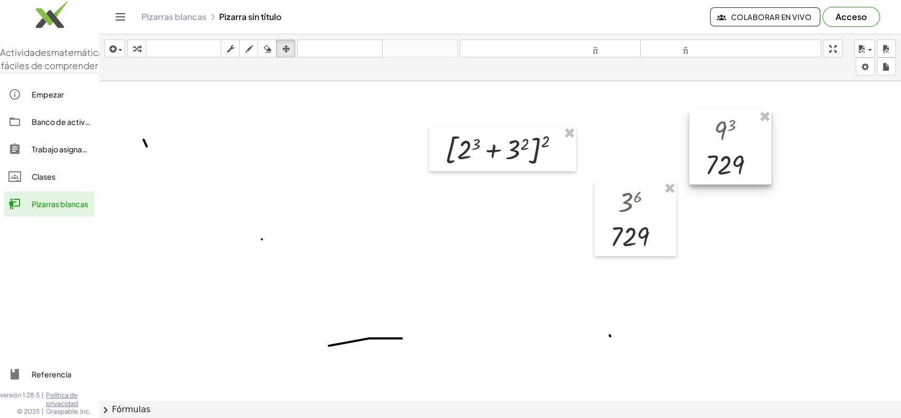
drag, startPoint x: 498, startPoint y: 297, endPoint x: 785, endPoint y: 166, distance: 315.2
click at [771, 164] on div at bounding box center [730, 147] width 82 height 74
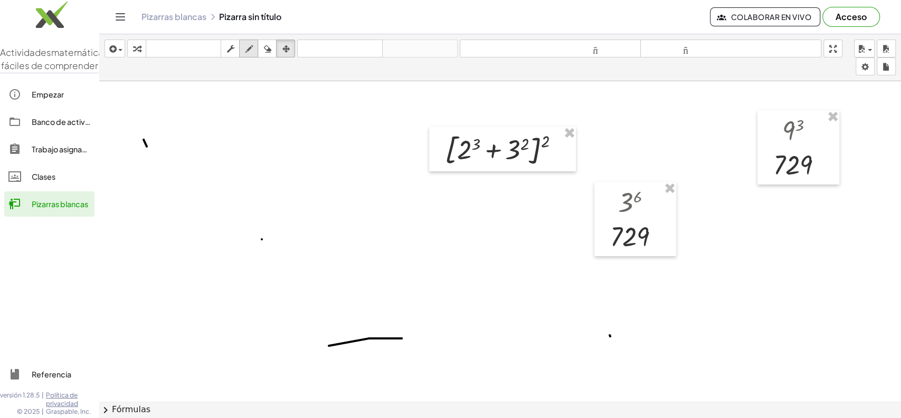
click at [240, 49] on button "dibujar" at bounding box center [248, 49] width 19 height 18
drag, startPoint x: 562, startPoint y: 320, endPoint x: 541, endPoint y: 322, distance: 21.3
click at [541, 322] on div at bounding box center [499, 243] width 801 height 640
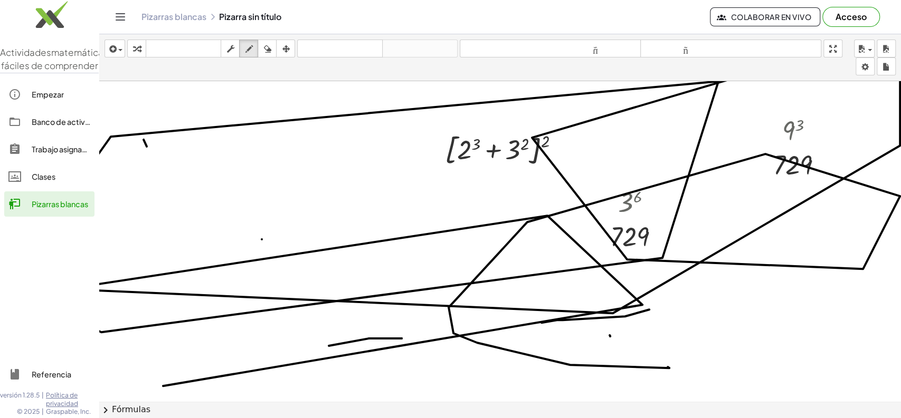
drag, startPoint x: 667, startPoint y: 367, endPoint x: 181, endPoint y: 330, distance: 487.3
click at [705, 295] on div at bounding box center [499, 243] width 801 height 640
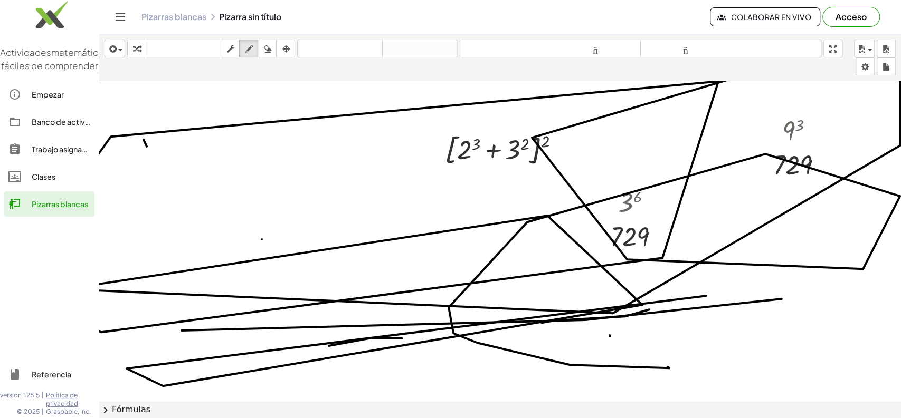
drag, startPoint x: 181, startPoint y: 330, endPoint x: 544, endPoint y: 231, distance: 375.8
click at [129, 330] on div at bounding box center [501, 243] width 804 height 640
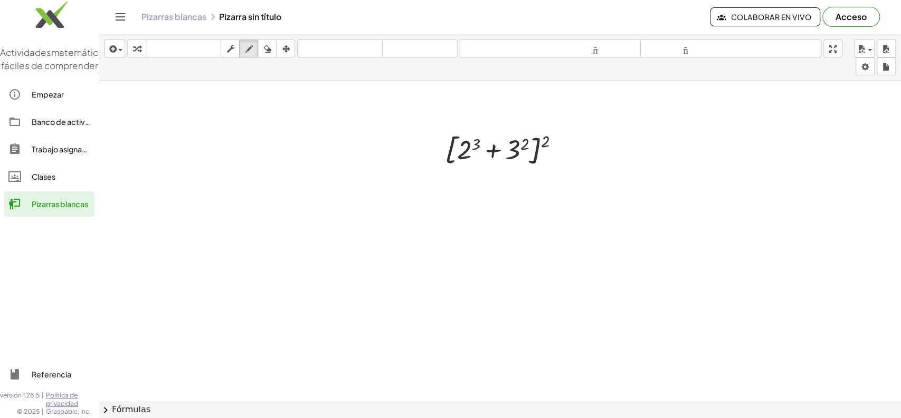
click at [527, 303] on div at bounding box center [501, 243] width 804 height 640
click at [379, 345] on div at bounding box center [501, 243] width 804 height 640
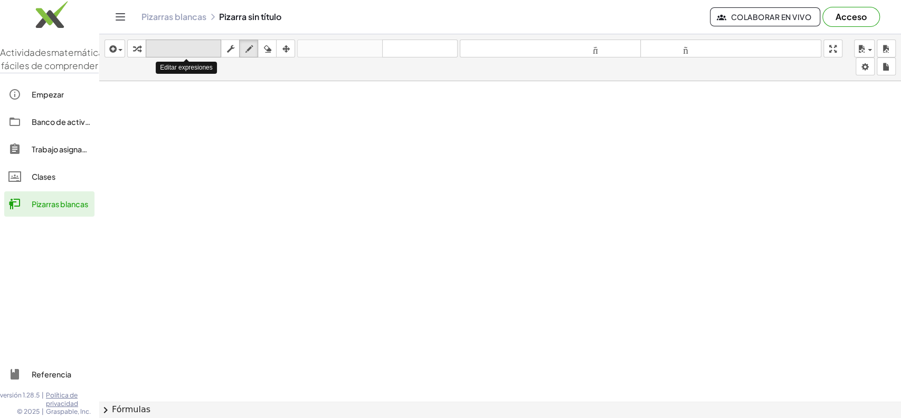
click at [184, 47] on font "teclado" at bounding box center [183, 49] width 70 height 10
click at [387, 233] on div at bounding box center [501, 243] width 804 height 640
click at [466, 332] on div at bounding box center [501, 243] width 804 height 640
drag, startPoint x: 462, startPoint y: 389, endPoint x: 458, endPoint y: 400, distance: 12.0
click at [458, 376] on div "×" at bounding box center [499, 241] width 801 height 320
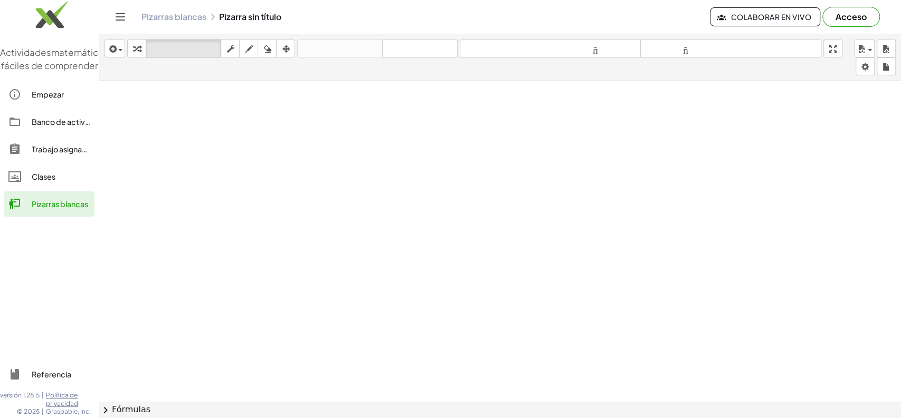
click at [457, 376] on button "chevron_right Fórmulas" at bounding box center [499, 409] width 801 height 17
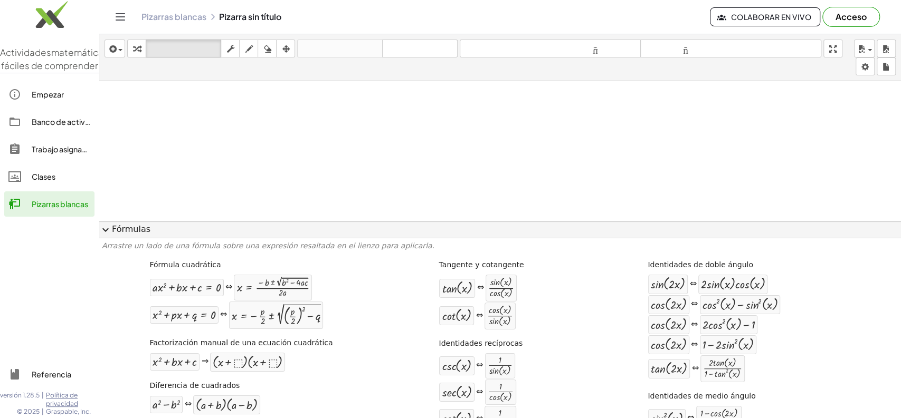
scroll to position [147, 0]
click at [106, 228] on span "expand_more" at bounding box center [105, 230] width 13 height 13
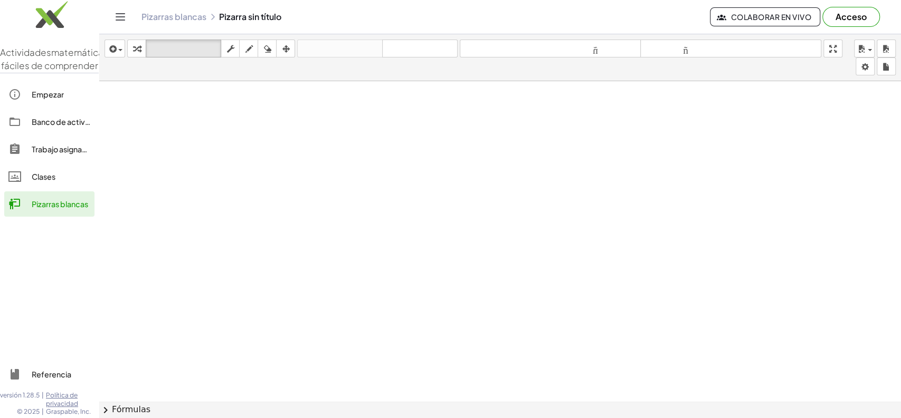
click at [46, 127] on font "Banco de actividades" at bounding box center [71, 121] width 78 height 9
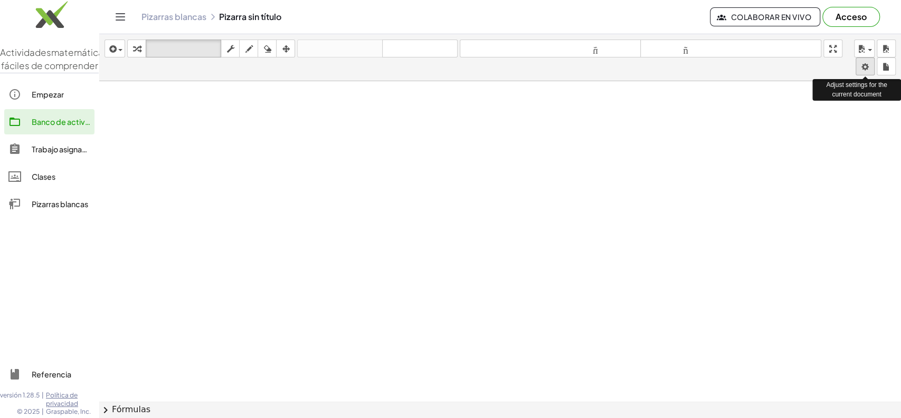
click at [810, 66] on body "Actividades matemáticas fáciles de comprender Empezar Banco de actividades Trab…" at bounding box center [450, 209] width 901 height 418
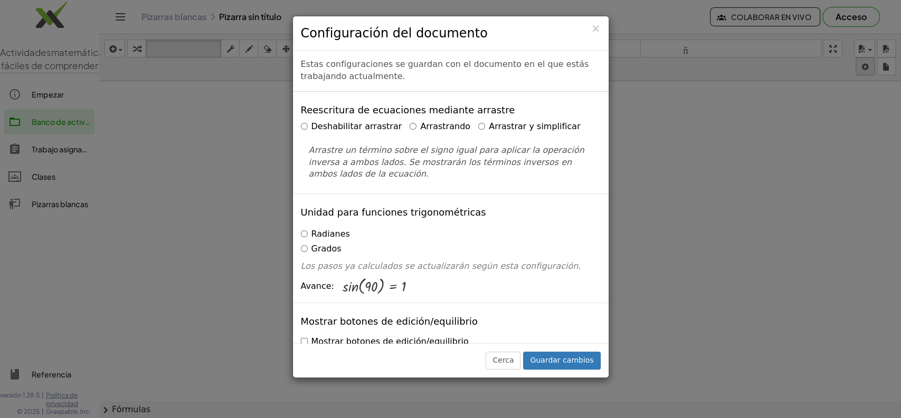
click at [810, 66] on div "× Configuración del documento Estas configuraciones se guardan con el documento…" at bounding box center [450, 209] width 901 height 418
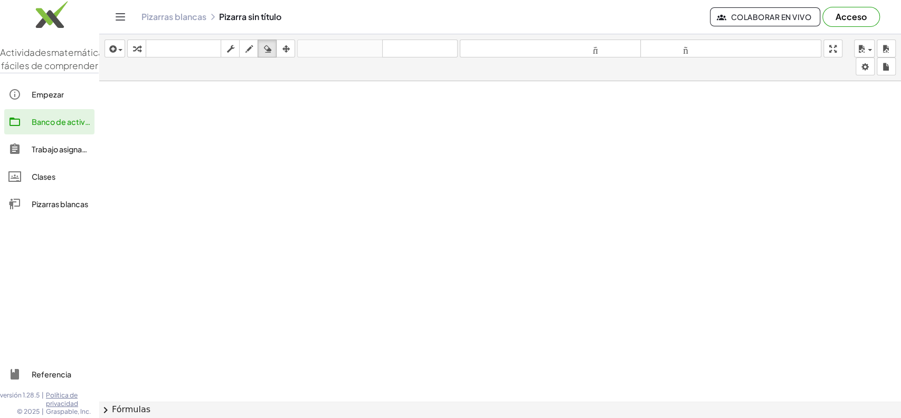
click at [126, 12] on icon "Cambiar navegación" at bounding box center [120, 17] width 13 height 13
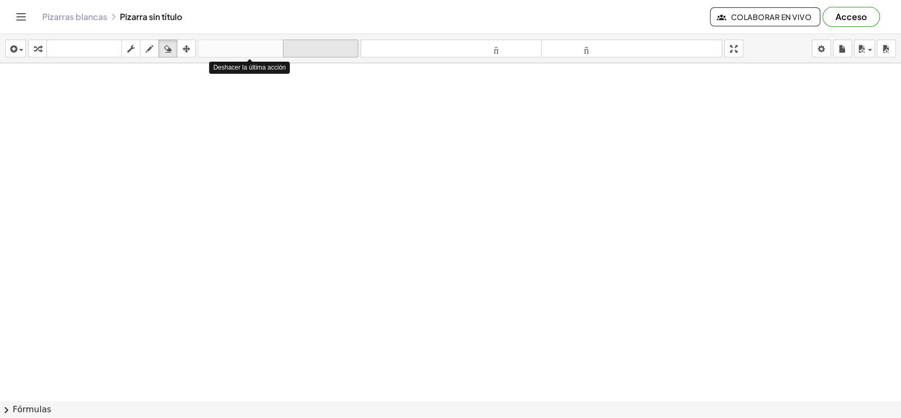
click at [338, 53] on font "rehacer" at bounding box center [320, 49] width 70 height 10
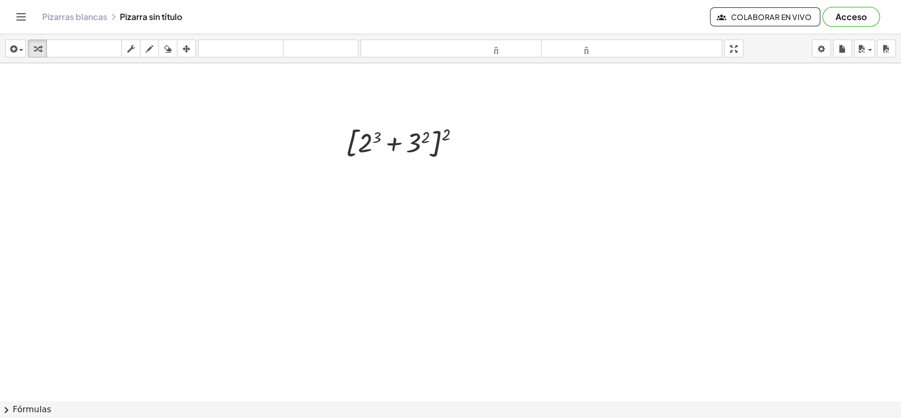
drag, startPoint x: 505, startPoint y: 316, endPoint x: 525, endPoint y: 335, distance: 27.6
click at [509, 322] on div at bounding box center [450, 254] width 901 height 676
click at [534, 340] on div at bounding box center [450, 254] width 901 height 676
click at [426, 376] on div at bounding box center [450, 254] width 901 height 676
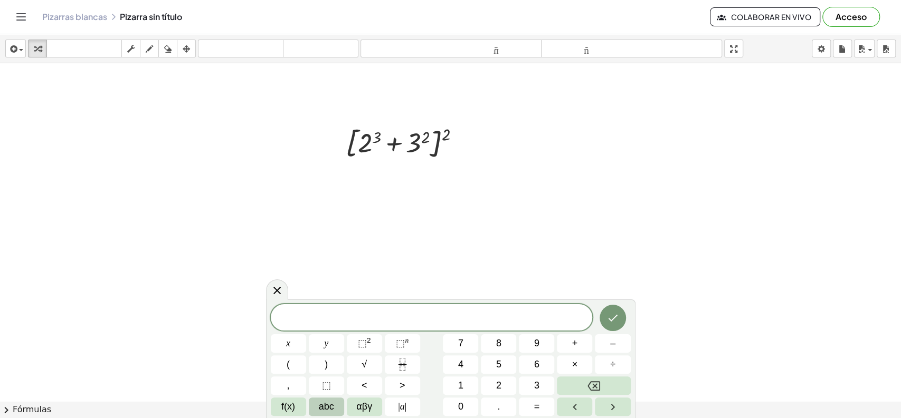
click at [519, 223] on div at bounding box center [450, 254] width 901 height 676
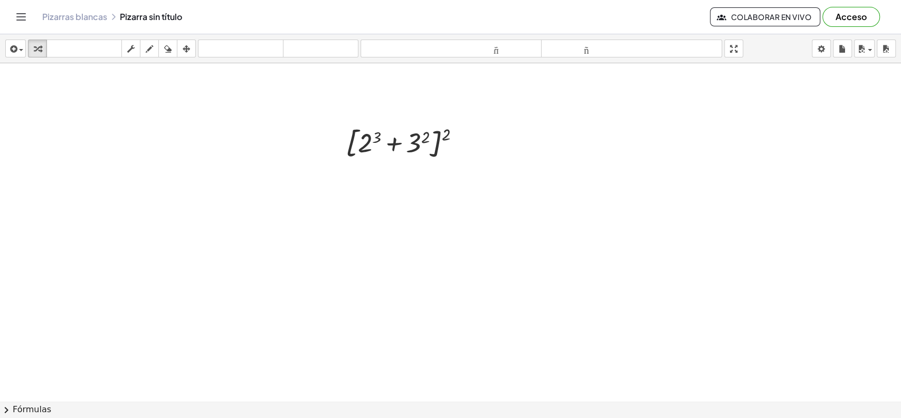
click at [425, 376] on button "chevron_right Fórmulas" at bounding box center [450, 409] width 901 height 17
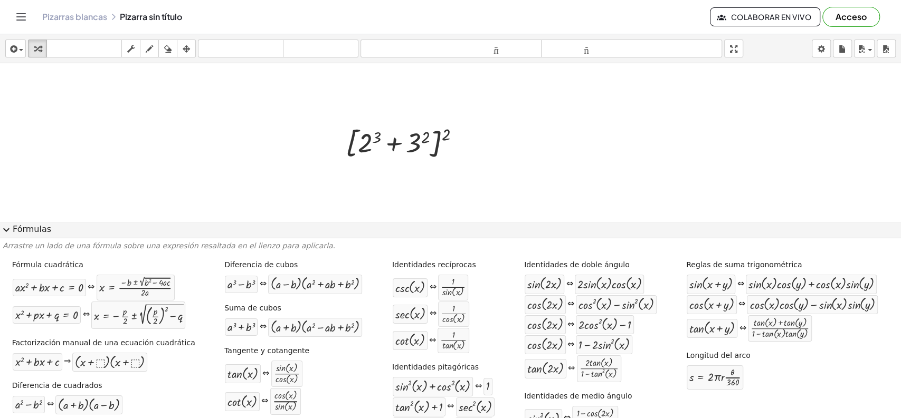
click at [4, 225] on span "expand_more" at bounding box center [6, 230] width 13 height 13
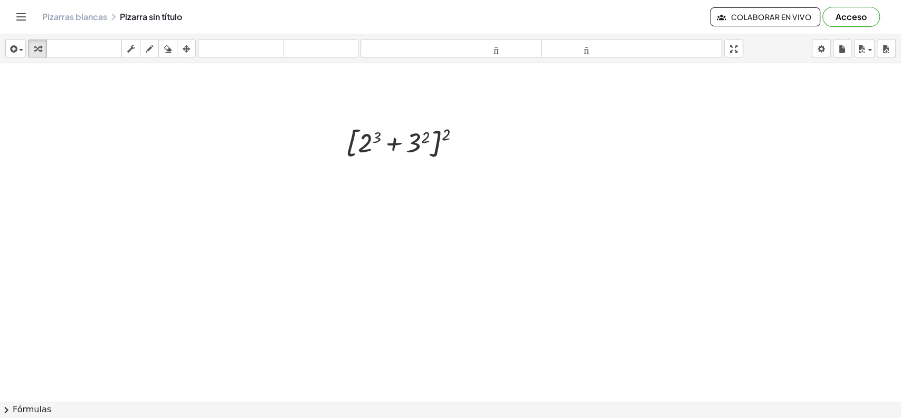
click at [429, 376] on div at bounding box center [450, 254] width 901 height 676
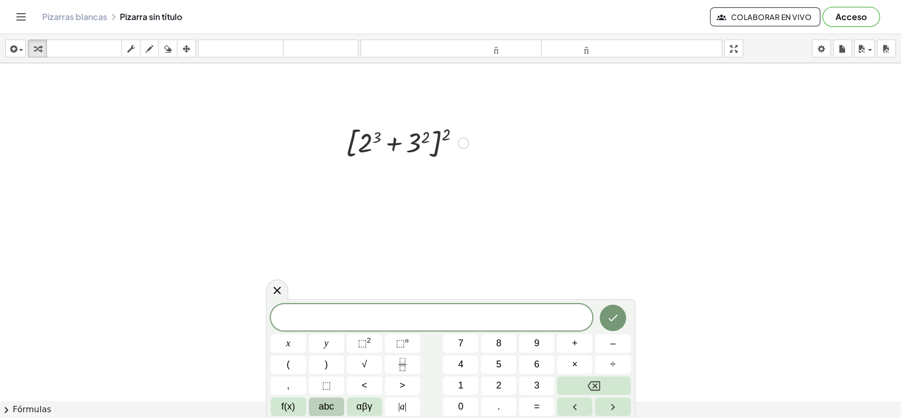
click at [447, 147] on div at bounding box center [406, 142] width 133 height 40
click at [464, 142] on div at bounding box center [463, 144] width 12 height 12
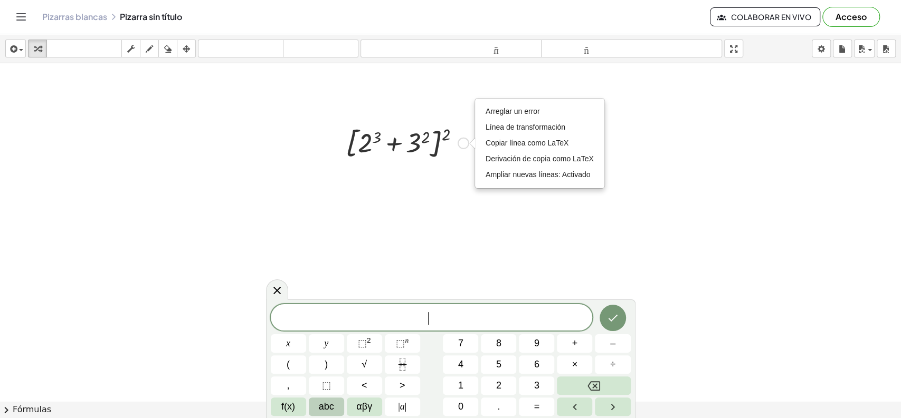
click at [433, 147] on div at bounding box center [406, 142] width 133 height 40
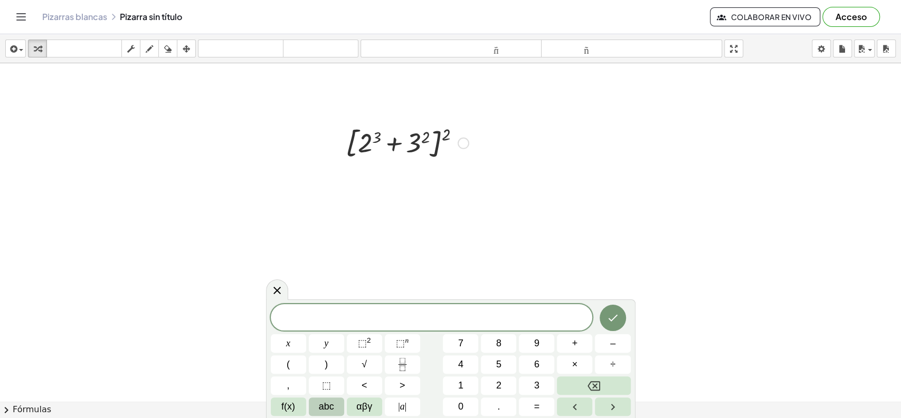
drag, startPoint x: 442, startPoint y: 143, endPoint x: 329, endPoint y: 152, distance: 113.3
click at [330, 152] on div "[ + 2 3 + 3 2 ] 2 Arreglar un error Línea de transformación Copiar línea como L…" at bounding box center [403, 142] width 147 height 45
click at [453, 135] on div at bounding box center [406, 142] width 133 height 40
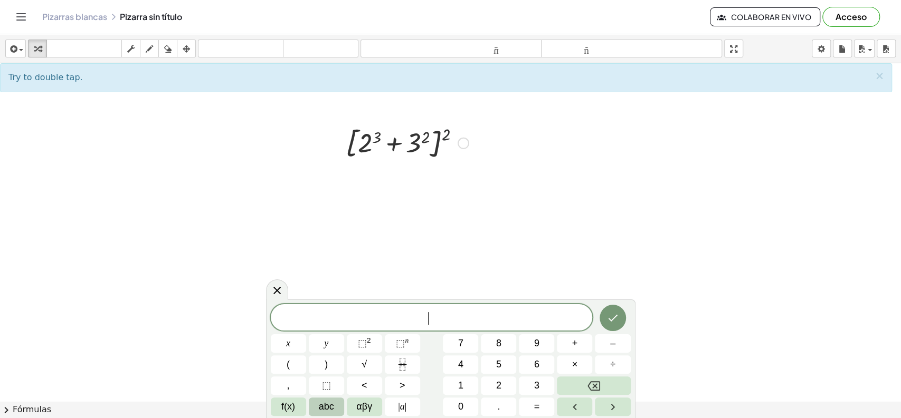
click at [442, 135] on div at bounding box center [406, 142] width 133 height 40
click at [420, 147] on div at bounding box center [406, 142] width 133 height 40
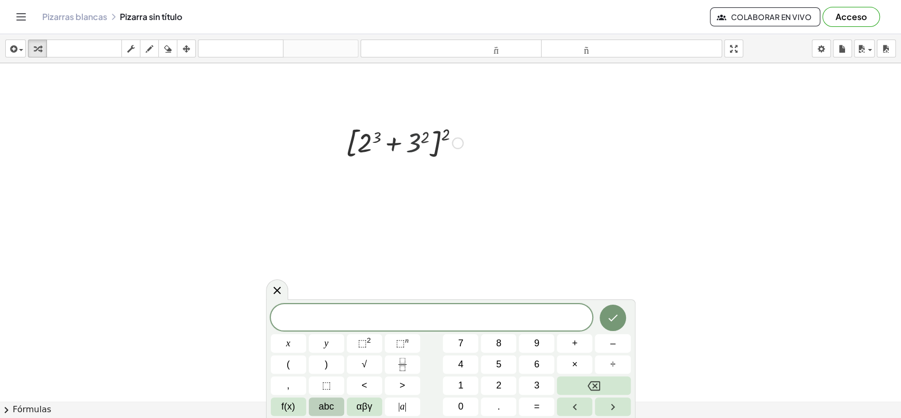
click at [420, 147] on div at bounding box center [407, 142] width 122 height 40
click at [359, 181] on div at bounding box center [406, 182] width 133 height 40
click at [367, 180] on div at bounding box center [406, 182] width 133 height 40
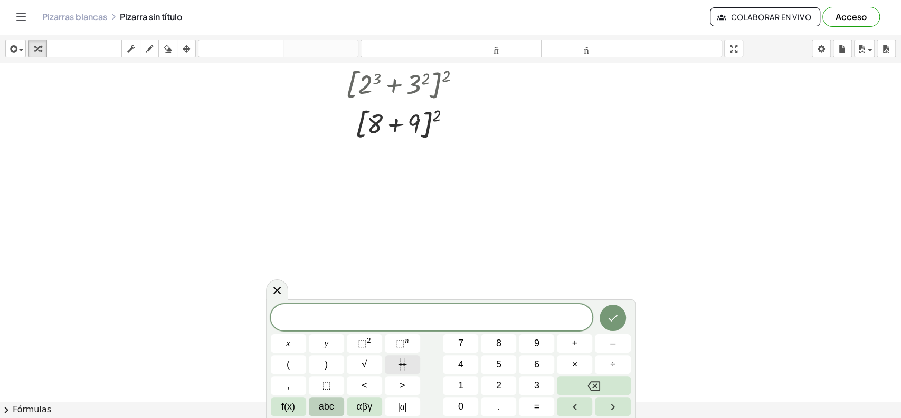
click at [401, 364] on icon "Fraction" at bounding box center [402, 364] width 13 height 13
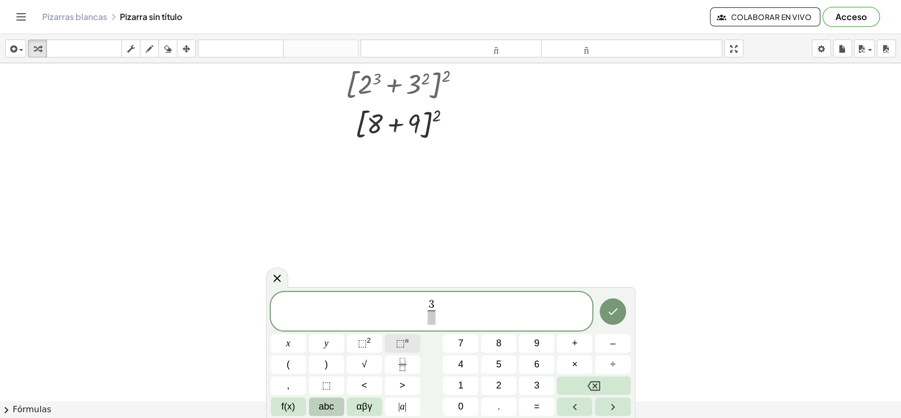
click at [393, 342] on button "⬚ n" at bounding box center [402, 343] width 35 height 18
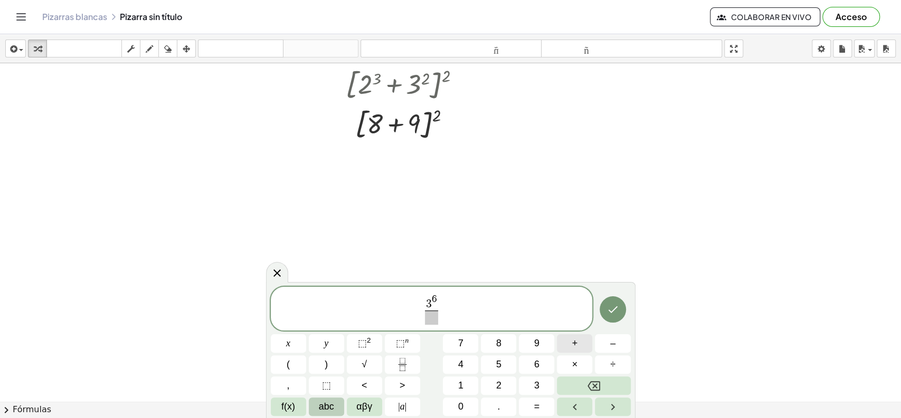
click at [578, 346] on button "+" at bounding box center [574, 343] width 35 height 18
click at [579, 361] on button "×" at bounding box center [574, 365] width 35 height 18
click at [364, 342] on span "⬚" at bounding box center [362, 343] width 9 height 11
click at [596, 376] on icon "Backspace" at bounding box center [593, 385] width 13 height 9
click at [584, 376] on button "Backspace" at bounding box center [593, 386] width 73 height 18
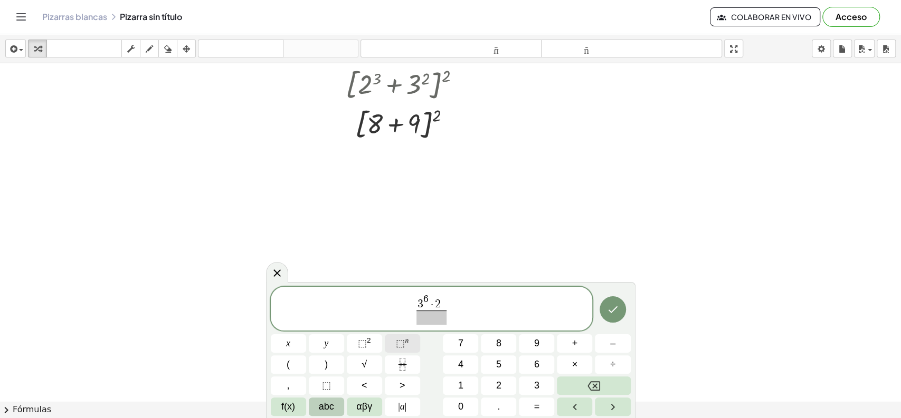
click at [399, 343] on span "⬚" at bounding box center [400, 343] width 9 height 11
click at [575, 347] on span "+" at bounding box center [575, 344] width 6 height 14
click at [401, 339] on span "⬚" at bounding box center [400, 343] width 9 height 11
click at [408, 314] on span "​" at bounding box center [431, 318] width 55 height 14
click at [405, 345] on span "⬚ n" at bounding box center [402, 344] width 13 height 14
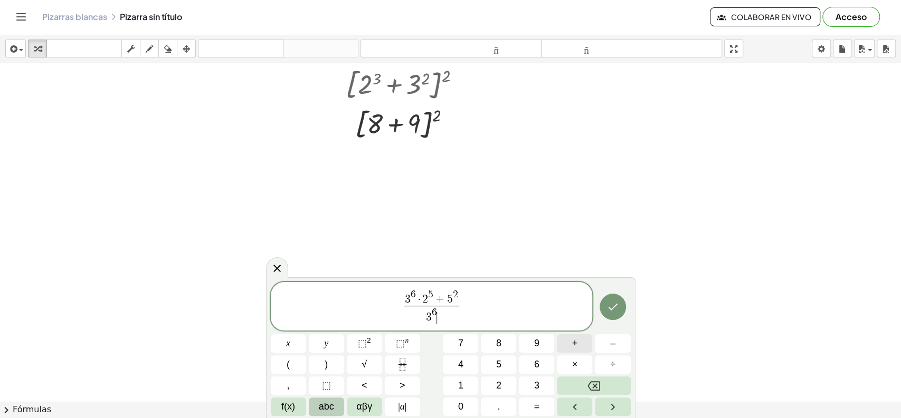
click at [565, 343] on button "+" at bounding box center [574, 343] width 35 height 18
click at [415, 345] on button "⬚ n" at bounding box center [402, 343] width 35 height 18
click at [582, 348] on button "+" at bounding box center [574, 343] width 35 height 18
click at [428, 315] on span "3 6 + 2 6 + 5 ​" at bounding box center [432, 315] width 58 height 19
click at [564, 362] on button "×" at bounding box center [574, 365] width 35 height 18
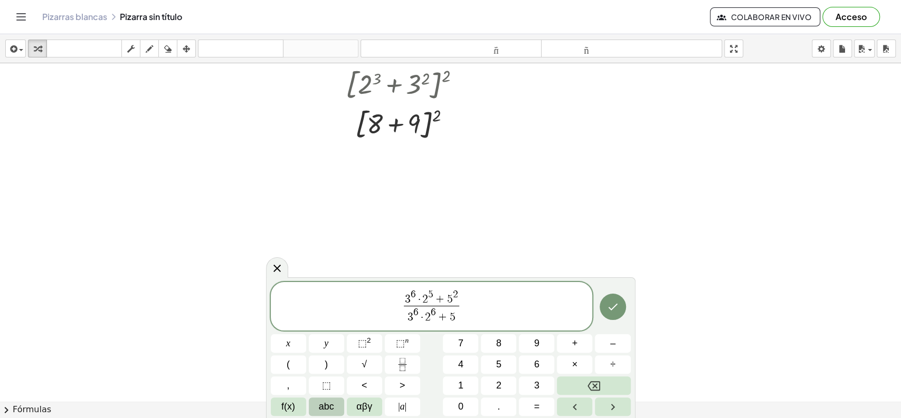
click at [450, 317] on span "5" at bounding box center [453, 318] width 6 height 12
click at [573, 362] on span "×" at bounding box center [575, 365] width 6 height 14
drag, startPoint x: 445, startPoint y: 298, endPoint x: 474, endPoint y: 314, distance: 33.1
click at [446, 298] on span "3 6 · 2 5 + 5 2" at bounding box center [431, 298] width 55 height 16
click at [568, 359] on button "×" at bounding box center [574, 365] width 35 height 18
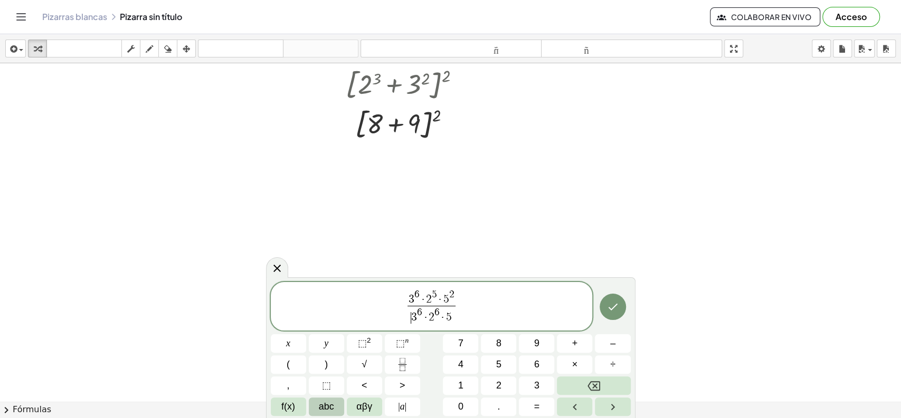
click at [412, 317] on span "3" at bounding box center [414, 318] width 6 height 12
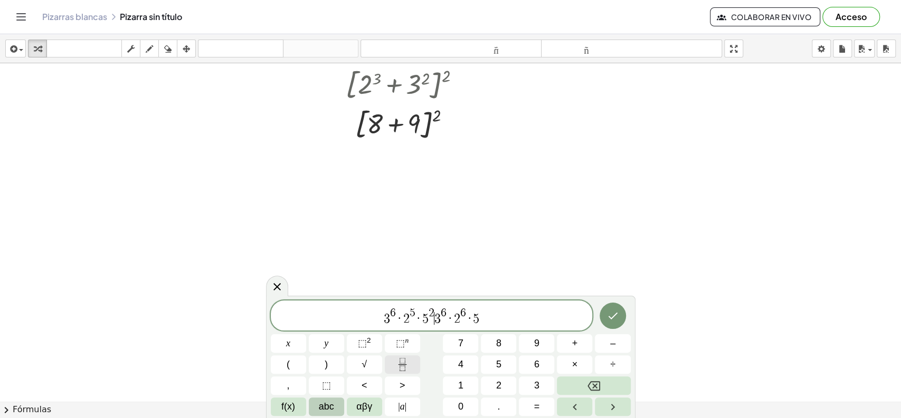
click at [405, 369] on icon "Fraction" at bounding box center [402, 364] width 13 height 13
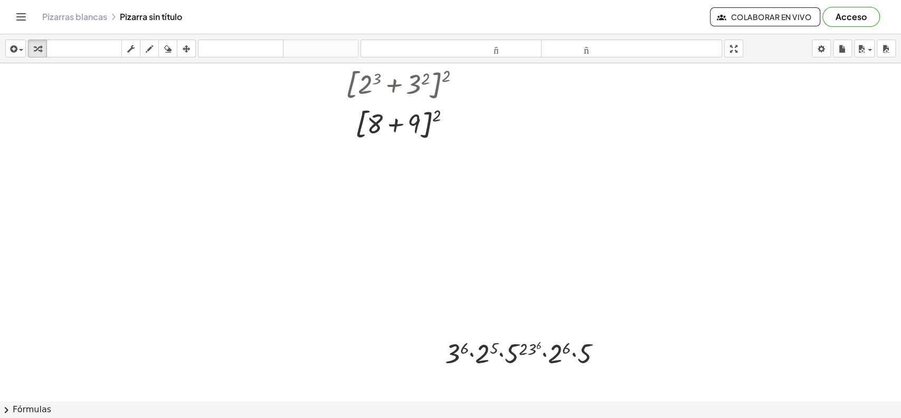
click at [438, 376] on div at bounding box center [450, 196] width 901 height 676
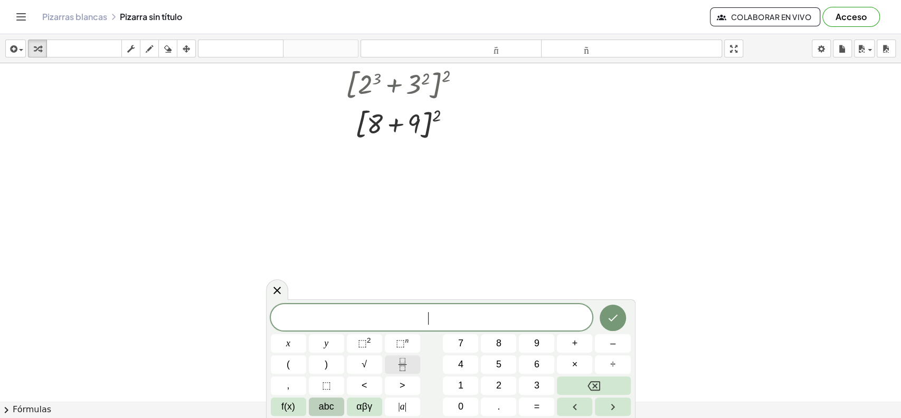
click at [407, 364] on icon "Fraction" at bounding box center [402, 364] width 13 height 13
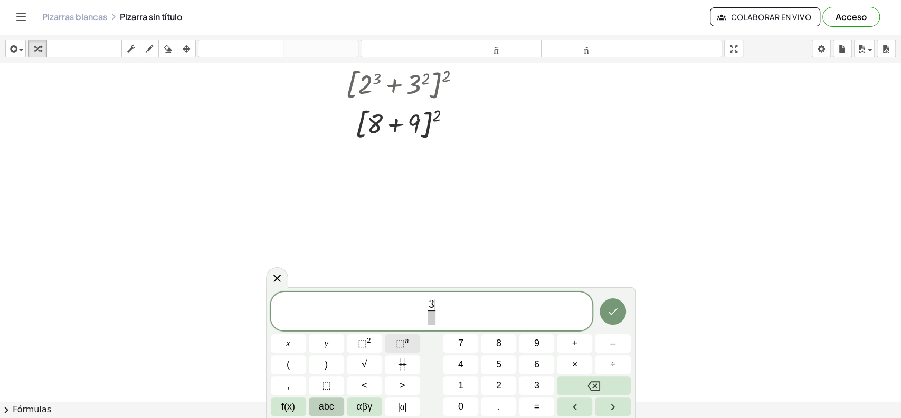
click at [401, 346] on span "⬚" at bounding box center [400, 343] width 9 height 11
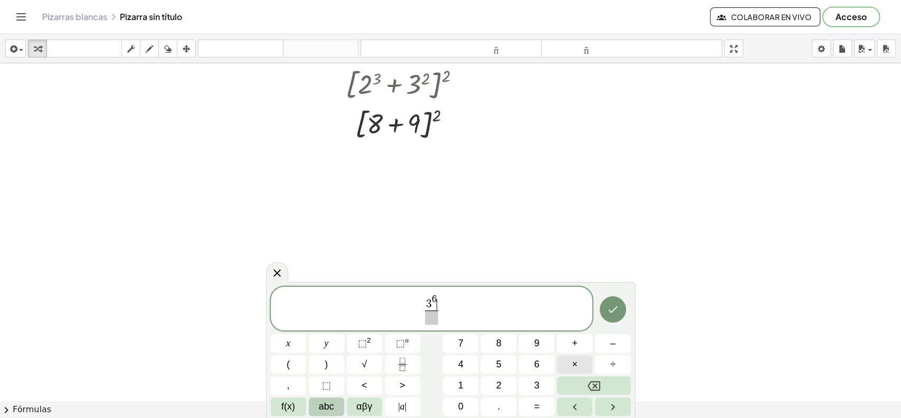
click at [577, 361] on span "×" at bounding box center [575, 365] width 6 height 14
click at [405, 343] on sup "n" at bounding box center [407, 341] width 4 height 8
click at [574, 365] on span "×" at bounding box center [575, 365] width 6 height 14
click at [395, 346] on button "⬚ n" at bounding box center [402, 343] width 35 height 18
click at [397, 348] on span "⬚" at bounding box center [400, 343] width 9 height 11
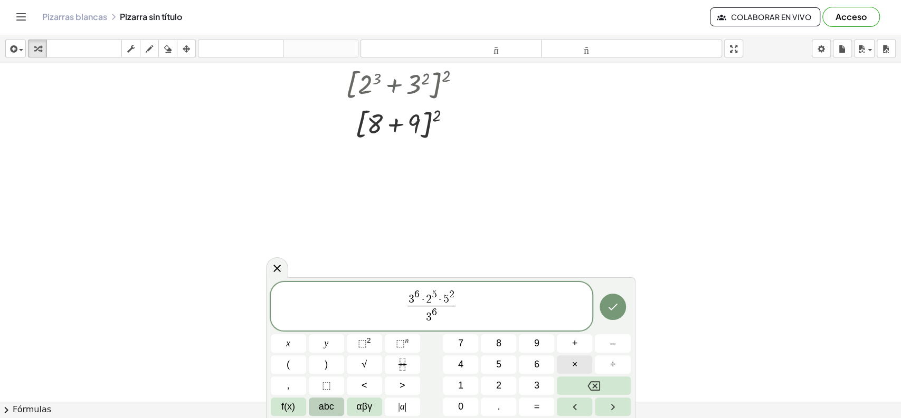
click at [577, 364] on span "×" at bounding box center [575, 365] width 6 height 14
click at [406, 342] on sup "n" at bounding box center [407, 341] width 4 height 8
click at [577, 363] on span "×" at bounding box center [575, 365] width 6 height 14
drag, startPoint x: 471, startPoint y: 320, endPoint x: 393, endPoint y: 301, distance: 80.8
click at [393, 301] on span "3 6 · 2 5 · 5 2 3 6 · 2 6 · 5 ​" at bounding box center [432, 307] width 322 height 37
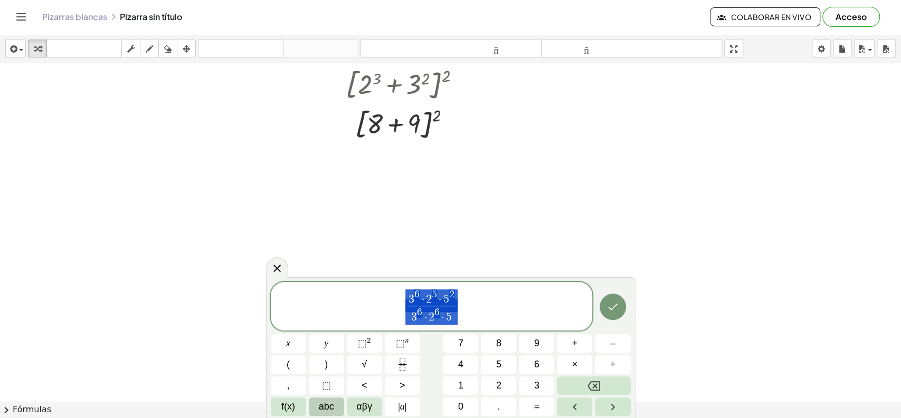
click at [481, 316] on span "3 6 · 2 5 · 5 2 3 6 · 2 6 · 5 ​" at bounding box center [432, 307] width 322 height 37
click at [617, 307] on icon "Hecho" at bounding box center [612, 307] width 13 height 13
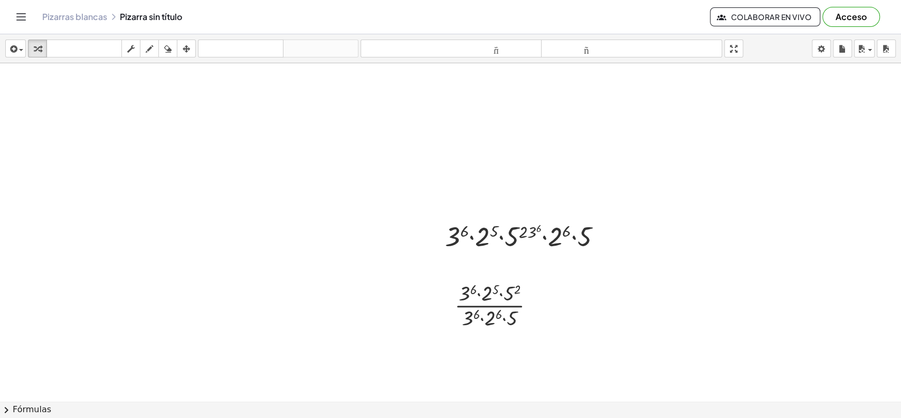
scroll to position [338, 0]
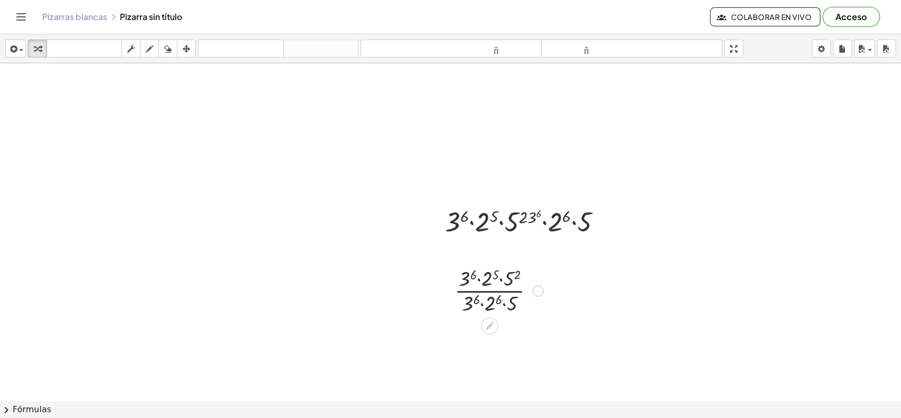
click at [485, 284] on div at bounding box center [498, 290] width 99 height 53
click at [485, 284] on div at bounding box center [498, 290] width 104 height 53
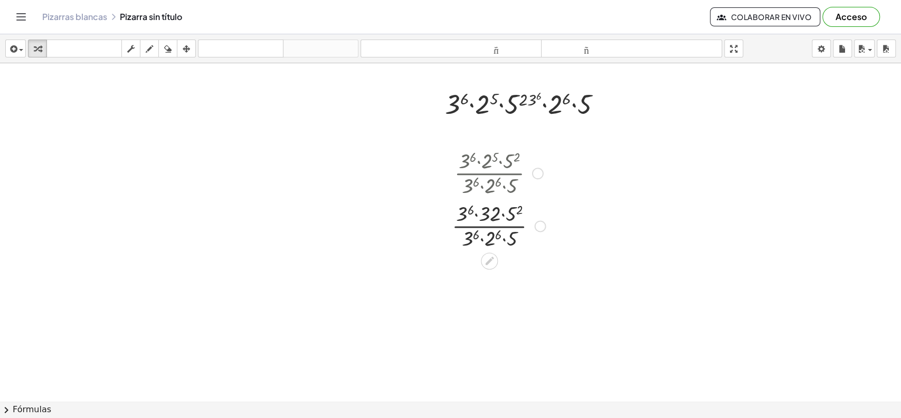
click at [463, 233] on div at bounding box center [498, 225] width 104 height 53
click at [500, 237] on div at bounding box center [498, 225] width 104 height 53
click at [500, 237] on div at bounding box center [498, 225] width 109 height 53
click at [466, 214] on div at bounding box center [498, 225] width 109 height 53
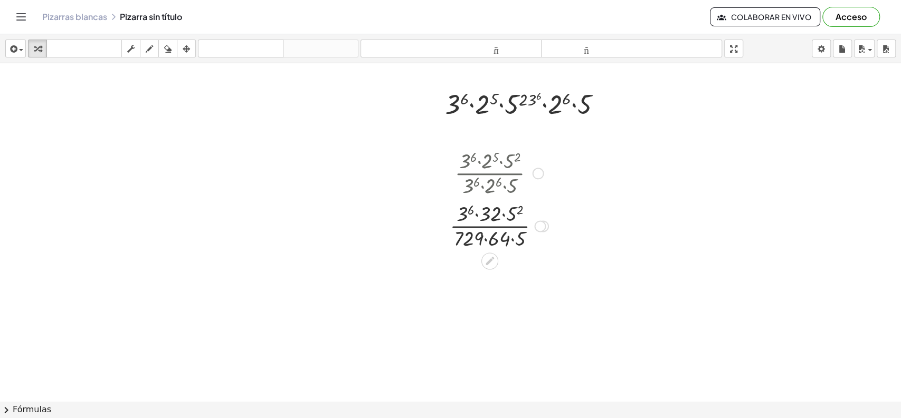
click at [466, 214] on div at bounding box center [498, 225] width 109 height 53
click at [523, 216] on div at bounding box center [499, 225] width 116 height 53
click at [523, 216] on div at bounding box center [499, 225] width 120 height 53
click at [560, 307] on div at bounding box center [450, 115] width 901 height 1015
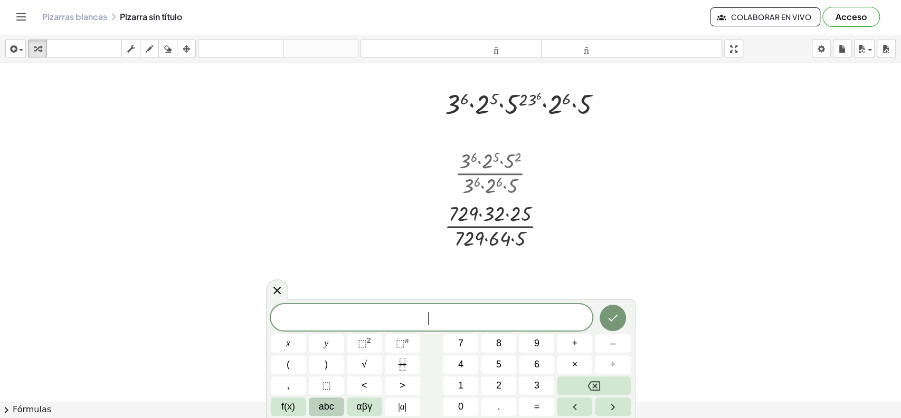
scroll to position [572, 0]
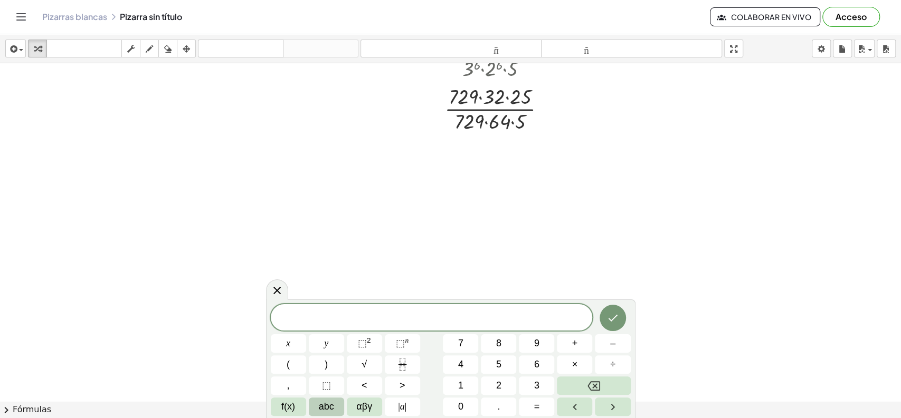
click at [439, 317] on span "​" at bounding box center [432, 318] width 322 height 15
click at [575, 368] on span "×" at bounding box center [575, 365] width 6 height 14
click at [398, 362] on icon "Fraction" at bounding box center [402, 364] width 13 height 13
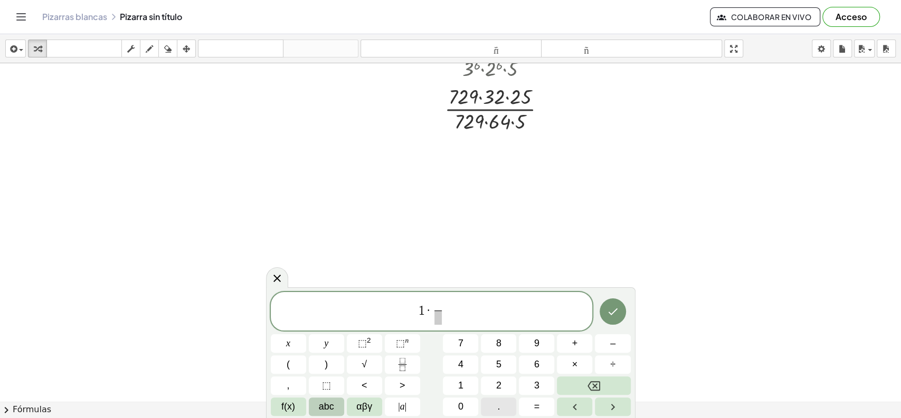
click at [495, 376] on button "." at bounding box center [498, 407] width 35 height 18
click at [615, 376] on button "Backspace" at bounding box center [593, 386] width 73 height 18
click at [496, 376] on span "2" at bounding box center [498, 386] width 5 height 14
click at [405, 339] on sup "n" at bounding box center [407, 341] width 4 height 8
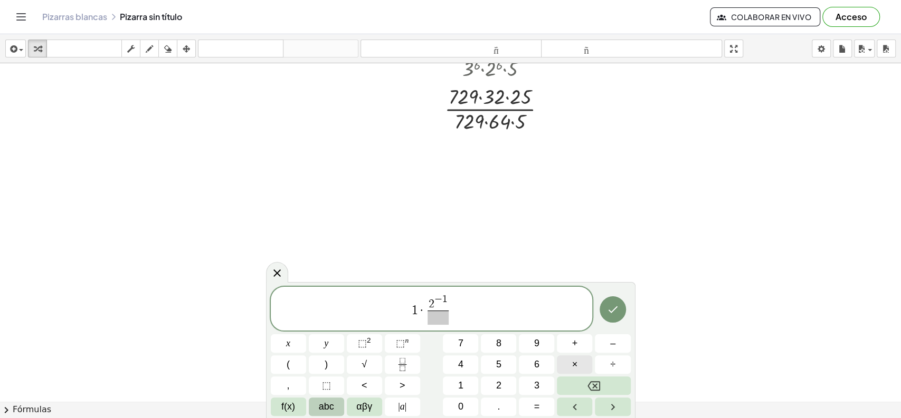
click at [581, 368] on button "×" at bounding box center [574, 365] width 35 height 18
click at [505, 361] on button "5" at bounding box center [498, 365] width 35 height 18
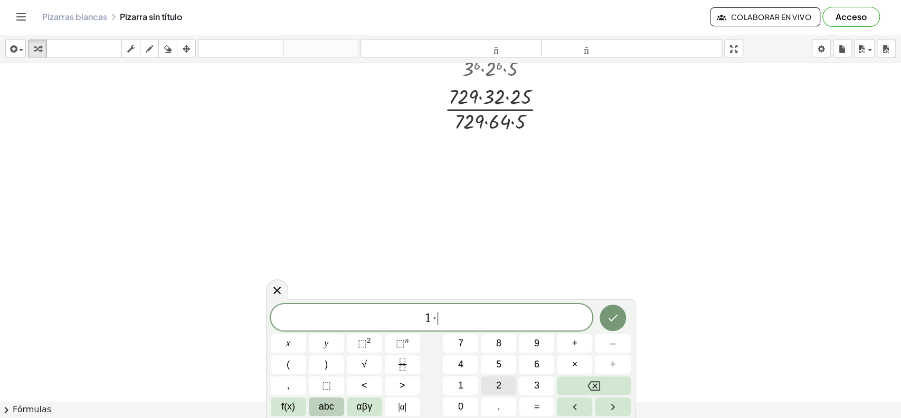
click at [494, 376] on button "2" at bounding box center [498, 386] width 35 height 18
click at [399, 344] on span "⬚" at bounding box center [400, 343] width 9 height 11
click at [586, 365] on button "×" at bounding box center [574, 365] width 35 height 18
click at [494, 362] on button "5" at bounding box center [498, 365] width 35 height 18
drag, startPoint x: 440, startPoint y: 309, endPoint x: 453, endPoint y: 322, distance: 19.0
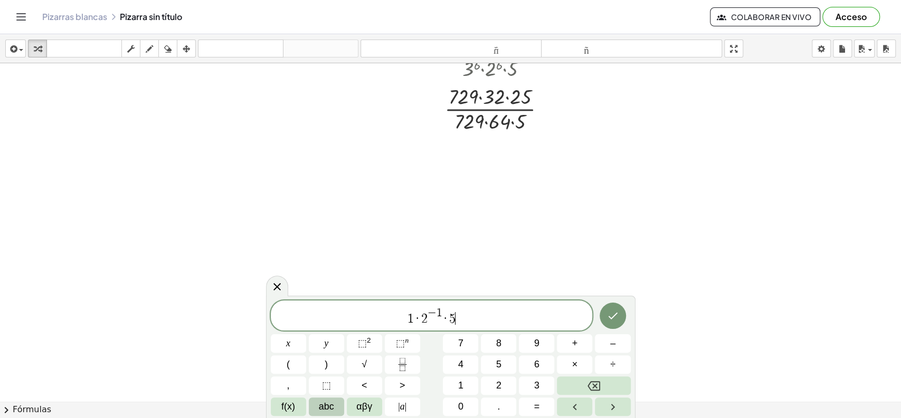
click at [442, 310] on span "1" at bounding box center [439, 314] width 6 height 12
click at [409, 366] on button "Fraction" at bounding box center [402, 365] width 35 height 18
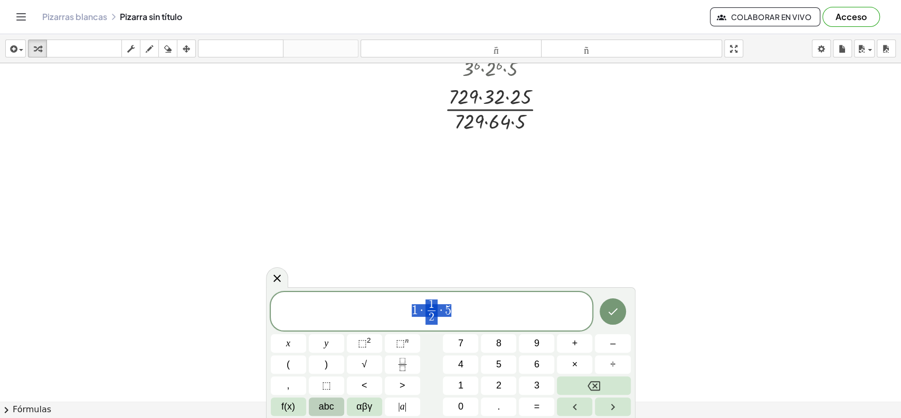
drag, startPoint x: 443, startPoint y: 328, endPoint x: 404, endPoint y: 314, distance: 41.2
click at [404, 314] on div "**********" at bounding box center [432, 311] width 322 height 39
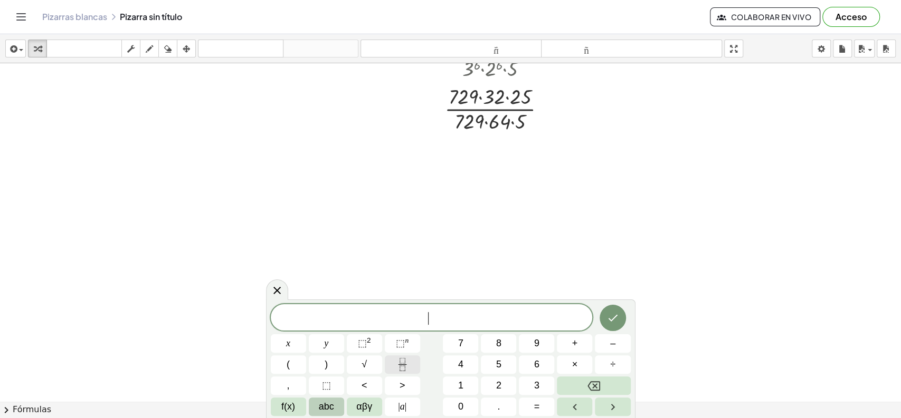
click at [411, 368] on button "Fraction" at bounding box center [402, 365] width 35 height 18
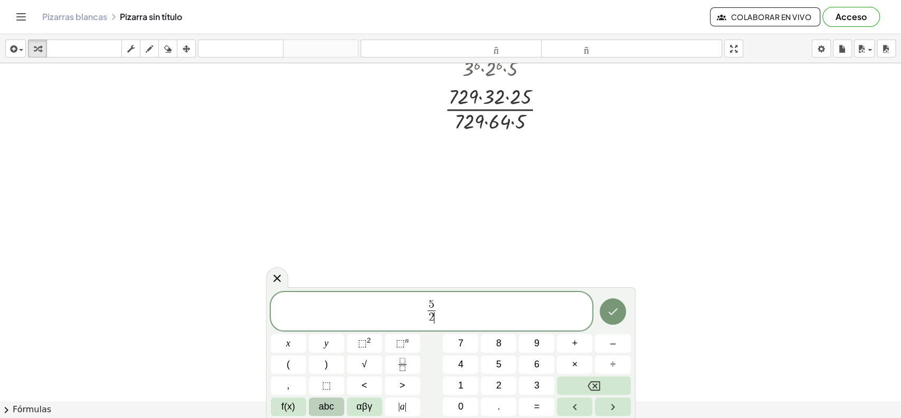
click at [467, 316] on span "5 2 ​ ​" at bounding box center [432, 313] width 322 height 28
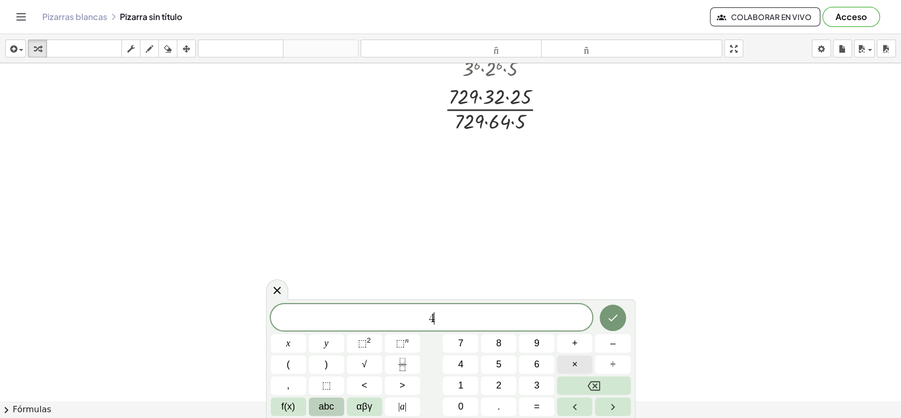
click at [567, 365] on button "×" at bounding box center [574, 365] width 35 height 18
click at [408, 366] on icon "Fraction" at bounding box center [402, 364] width 13 height 13
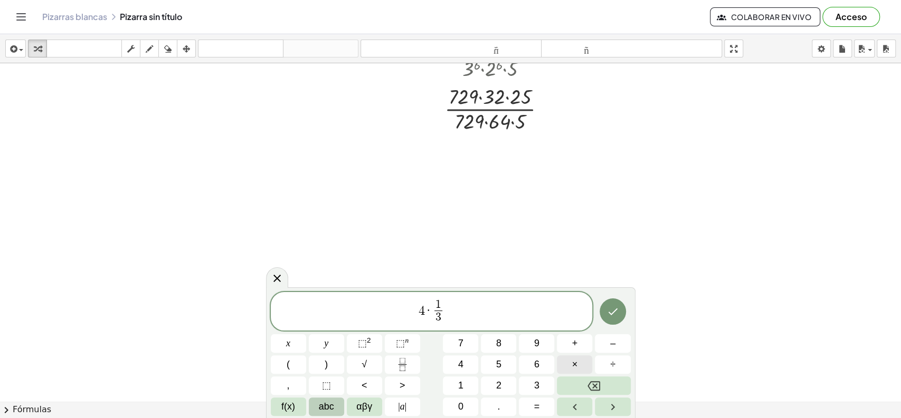
click at [578, 365] on button "×" at bounding box center [574, 365] width 35 height 18
click at [302, 363] on button "(" at bounding box center [288, 365] width 35 height 18
click at [409, 365] on button "Fraction" at bounding box center [402, 365] width 35 height 18
click at [615, 348] on button "–" at bounding box center [612, 343] width 35 height 18
click at [335, 363] on button ")" at bounding box center [326, 365] width 35 height 18
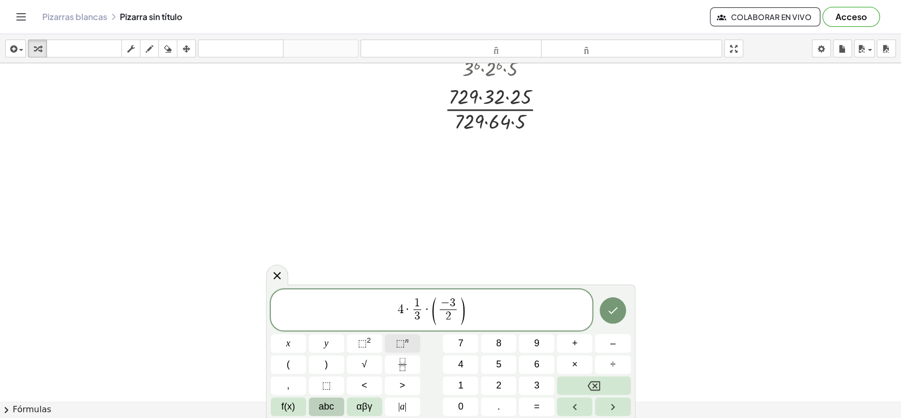
click at [395, 347] on button "⬚ n" at bounding box center [402, 343] width 35 height 18
click at [456, 301] on span ")" at bounding box center [459, 311] width 8 height 31
drag, startPoint x: 451, startPoint y: 301, endPoint x: 459, endPoint y: 301, distance: 7.9
click at [452, 301] on span "3" at bounding box center [450, 304] width 6 height 12
click at [447, 315] on span "2" at bounding box center [445, 317] width 23 height 14
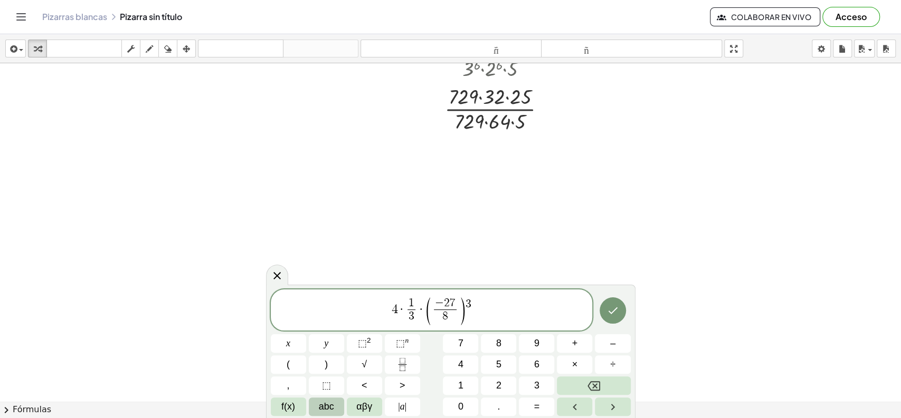
click at [476, 307] on span "4 · 1 3 ​ · ( − 2 7 8 ​ ​ ) 3" at bounding box center [432, 311] width 322 height 30
click at [476, 301] on span "4 · 1 3 ​ · ( − 2 7 8 ​ ) 3 ​" at bounding box center [432, 311] width 322 height 30
drag, startPoint x: 477, startPoint y: 314, endPoint x: 372, endPoint y: 306, distance: 104.8
click at [374, 304] on span "4 · 1 3 ​ · ( − 2 7 8 ​ )" at bounding box center [432, 311] width 322 height 30
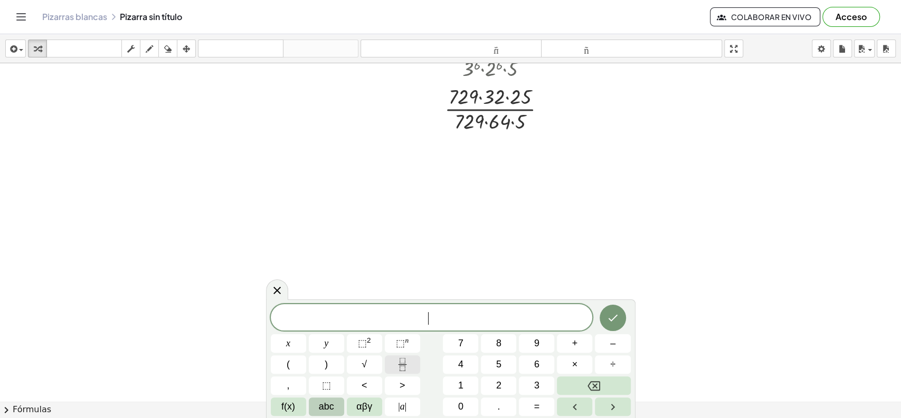
click at [403, 362] on icon "Fraction" at bounding box center [402, 364] width 13 height 13
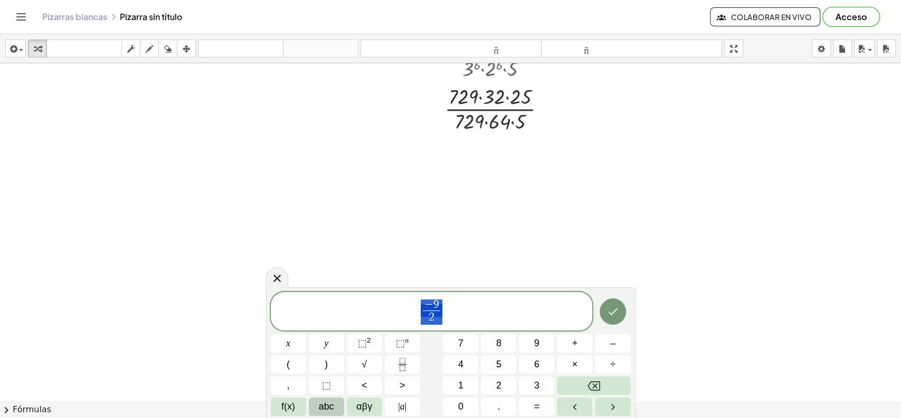
drag, startPoint x: 447, startPoint y: 314, endPoint x: 415, endPoint y: 297, distance: 37.1
click at [415, 297] on div "**********" at bounding box center [432, 311] width 322 height 39
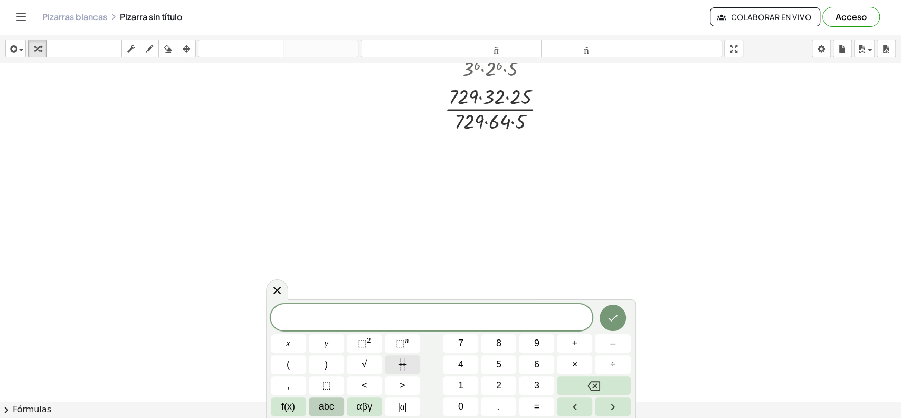
click at [407, 360] on icon "Fraction" at bounding box center [402, 364] width 13 height 13
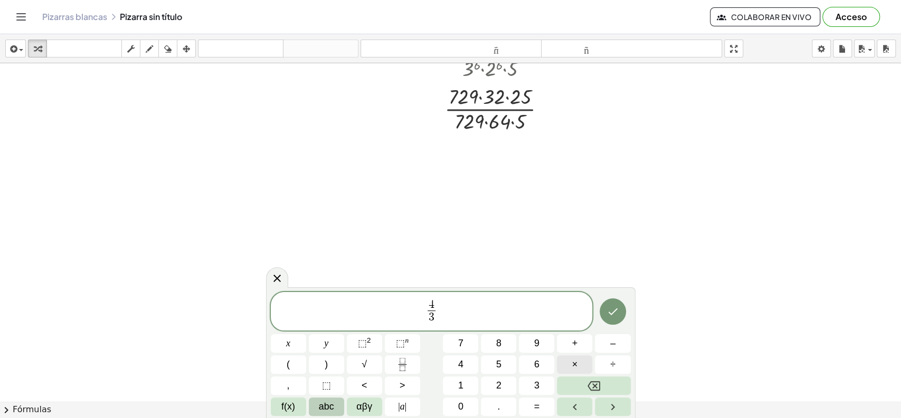
click at [580, 361] on button "×" at bounding box center [574, 365] width 35 height 18
click at [294, 361] on button "(" at bounding box center [288, 365] width 35 height 18
click at [397, 362] on icon "Fraction" at bounding box center [402, 364] width 13 height 13
click at [335, 366] on button ")" at bounding box center [326, 365] width 35 height 18
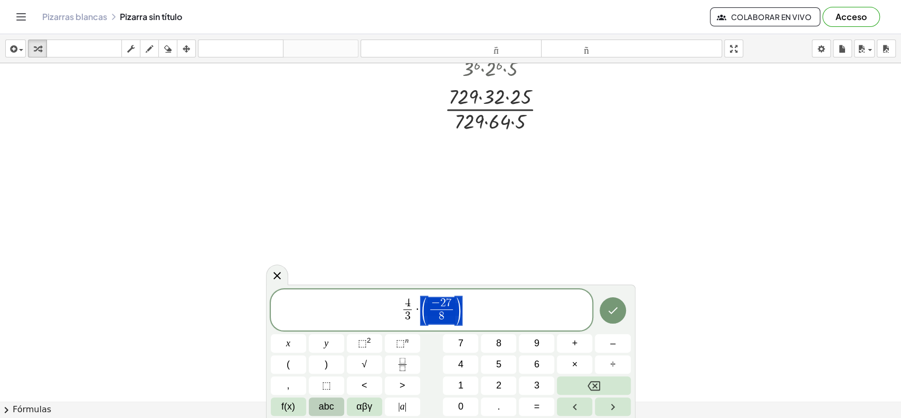
drag, startPoint x: 430, startPoint y: 315, endPoint x: 357, endPoint y: 310, distance: 73.0
click at [357, 310] on span "4 3 ​ · ( − 2 7 8 ​ )" at bounding box center [432, 311] width 322 height 30
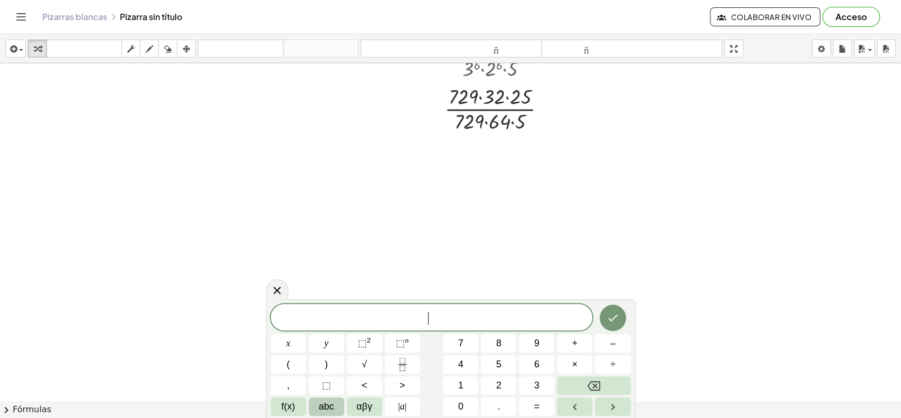
click at [442, 319] on span "​" at bounding box center [432, 318] width 322 height 15
click at [456, 319] on span at bounding box center [432, 318] width 322 height 16
click at [397, 361] on icon "Fraction" at bounding box center [402, 364] width 13 height 13
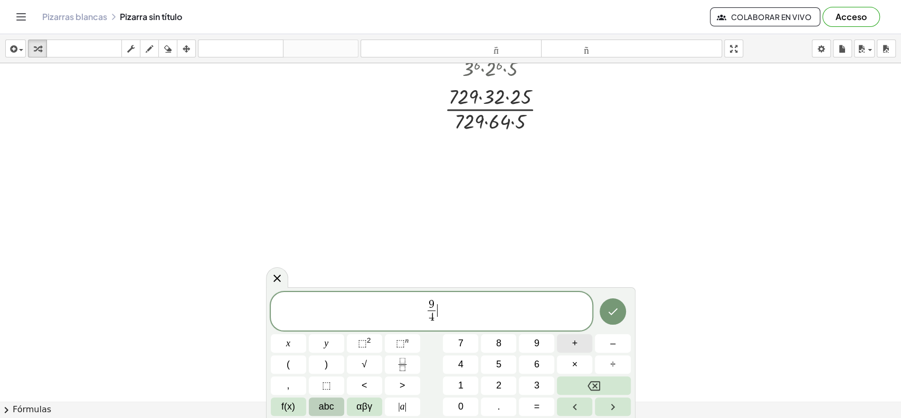
click at [578, 349] on button "+" at bounding box center [574, 343] width 35 height 18
click at [401, 360] on icon "Fraction" at bounding box center [402, 364] width 13 height 13
click at [614, 347] on span "–" at bounding box center [612, 344] width 5 height 14
click at [300, 360] on button "(" at bounding box center [288, 365] width 35 height 18
click at [605, 342] on button "–" at bounding box center [612, 343] width 35 height 18
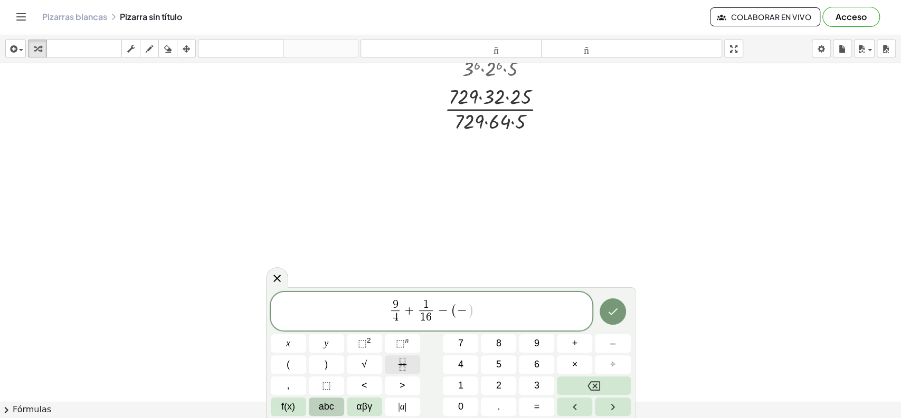
click at [407, 368] on icon "Fraction" at bounding box center [402, 364] width 13 height 13
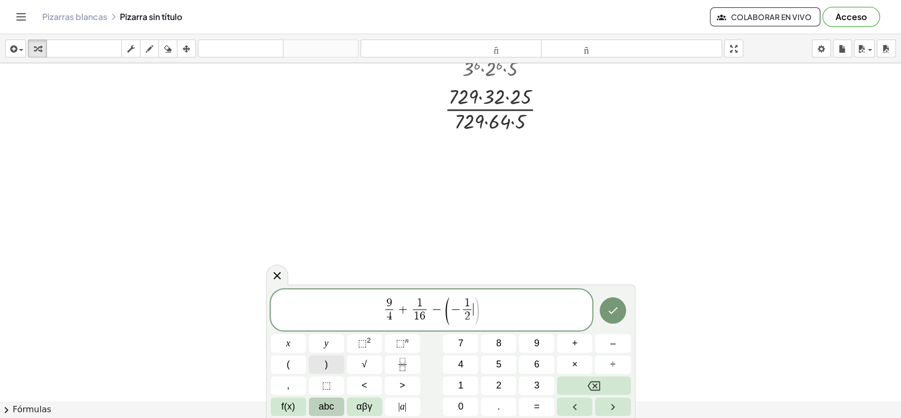
click at [328, 366] on button ")" at bounding box center [326, 365] width 35 height 18
drag, startPoint x: 503, startPoint y: 332, endPoint x: 484, endPoint y: 325, distance: 20.7
click at [485, 326] on div "9 4 ​ + 1 1 6 ​ − ( − 1 2 ​ ) ​ x y ⬚ 2 ⬚ n 7 8 9 + – ( ) √ 4 5 6 × ÷ , ⬚ < > 1…" at bounding box center [451, 353] width 360 height 127
drag, startPoint x: 484, startPoint y: 313, endPoint x: 328, endPoint y: 313, distance: 156.2
click at [328, 313] on span "9 4 ​ + 1 1 6 ​ − ( − 1 2 ​ ) ​" at bounding box center [432, 311] width 322 height 30
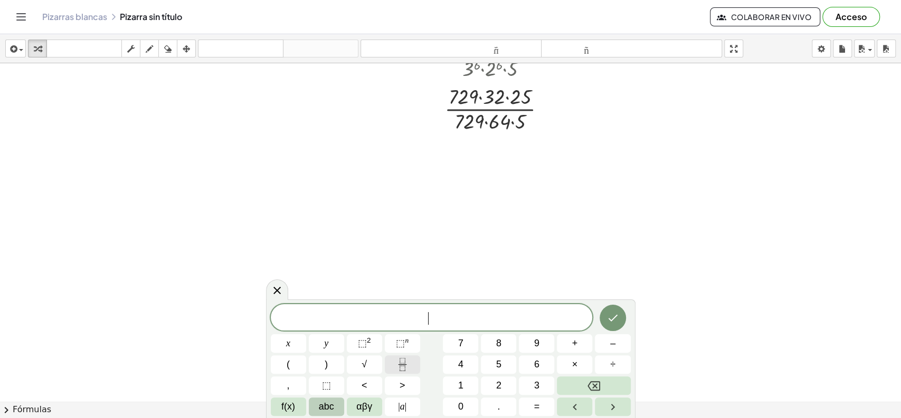
click at [396, 365] on icon "Fraction" at bounding box center [402, 364] width 13 height 13
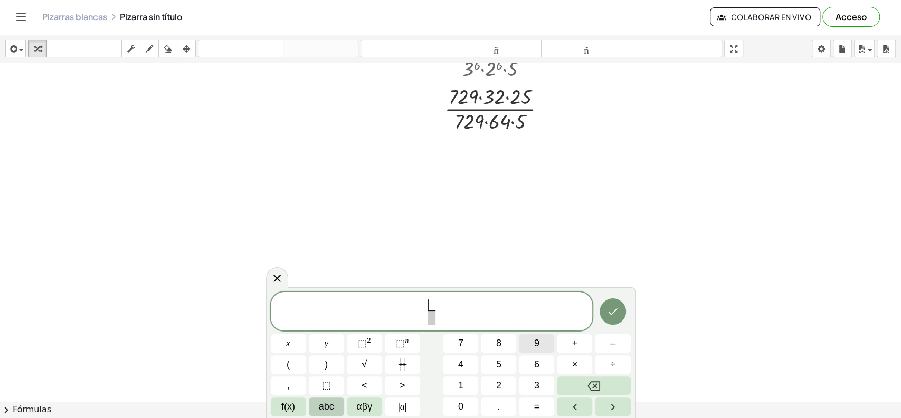
click at [529, 347] on button "9" at bounding box center [536, 343] width 35 height 18
click at [574, 349] on span "+" at bounding box center [575, 344] width 6 height 14
click at [403, 362] on icon "Fraction" at bounding box center [402, 364] width 13 height 13
click at [580, 346] on button "+" at bounding box center [574, 343] width 35 height 18
click at [407, 366] on icon "Fraction" at bounding box center [402, 364] width 13 height 13
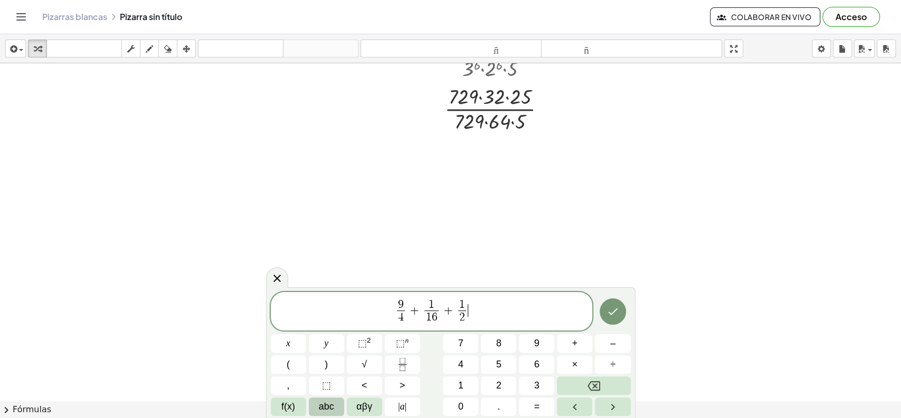
click at [401, 300] on span "9" at bounding box center [401, 305] width 6 height 12
click at [404, 318] on span "4" at bounding box center [401, 318] width 14 height 14
click at [469, 302] on span "1 2 ​" at bounding box center [464, 313] width 13 height 26
click at [470, 295] on div "3 6 1 6 ​ + 1 1 6 ​ + 1 1 6 ​ ​" at bounding box center [432, 311] width 322 height 39
click at [502, 304] on span "3 6 1 6 ​ + 1 1 6 ​ + 8 ​ 1 6 ​" at bounding box center [432, 313] width 322 height 28
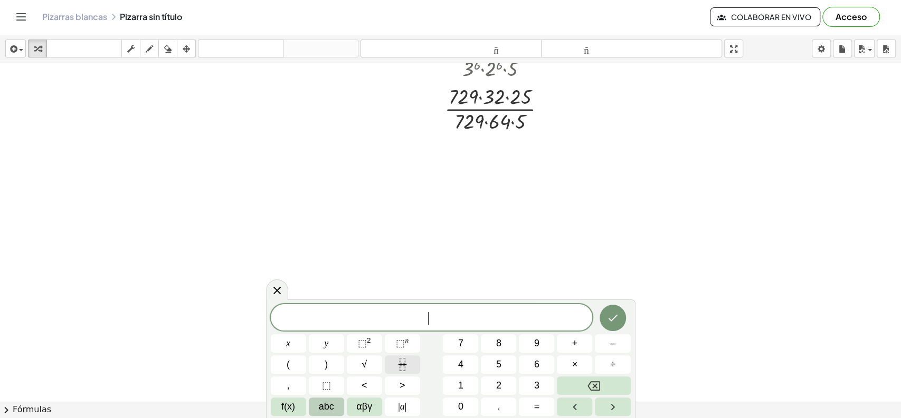
click at [405, 364] on icon "Fraction" at bounding box center [402, 364] width 13 height 13
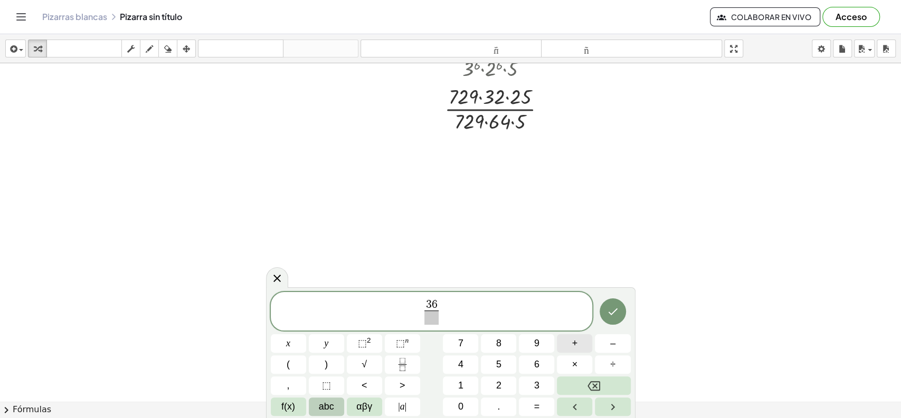
click at [581, 347] on button "+" at bounding box center [574, 343] width 35 height 18
drag, startPoint x: 444, startPoint y: 315, endPoint x: 401, endPoint y: 303, distance: 44.1
click at [401, 303] on span "3 6 + 1 + 8 1 6 ​" at bounding box center [432, 313] width 322 height 28
click at [464, 305] on span "3 6 + 1 + 8 1 6 ​" at bounding box center [432, 313] width 322 height 28
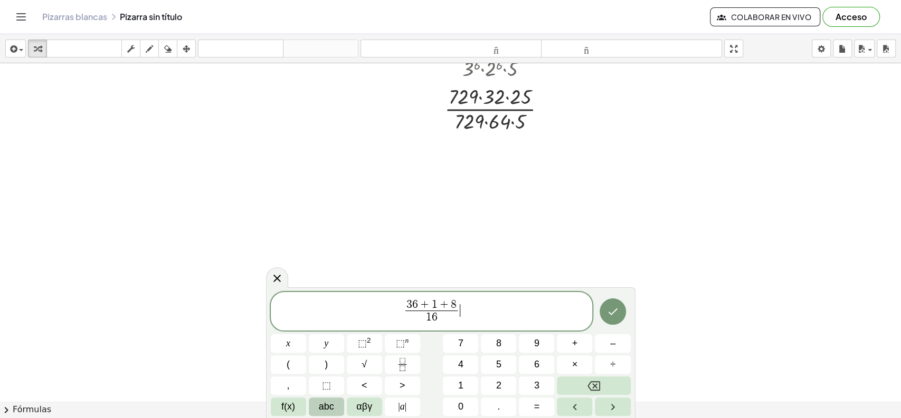
click at [461, 302] on span "3 6 + 1 + 8 1 6 ​ ​" at bounding box center [432, 313] width 322 height 28
click at [453, 300] on span "8" at bounding box center [454, 305] width 6 height 12
